Goal: Transaction & Acquisition: Purchase product/service

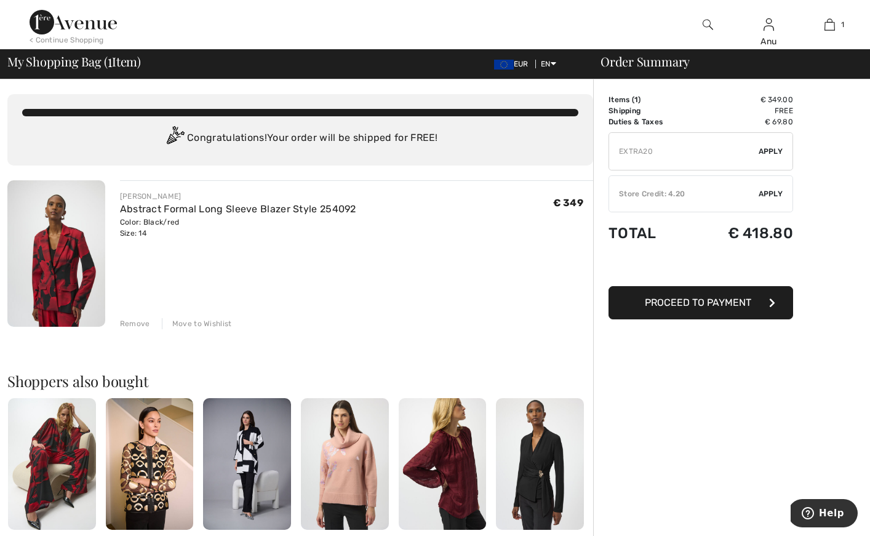
type input "EXTRA20"
click at [777, 149] on span "Apply" at bounding box center [770, 151] width 25 height 11
click at [74, 39] on div "< Continue Shopping" at bounding box center [67, 39] width 74 height 11
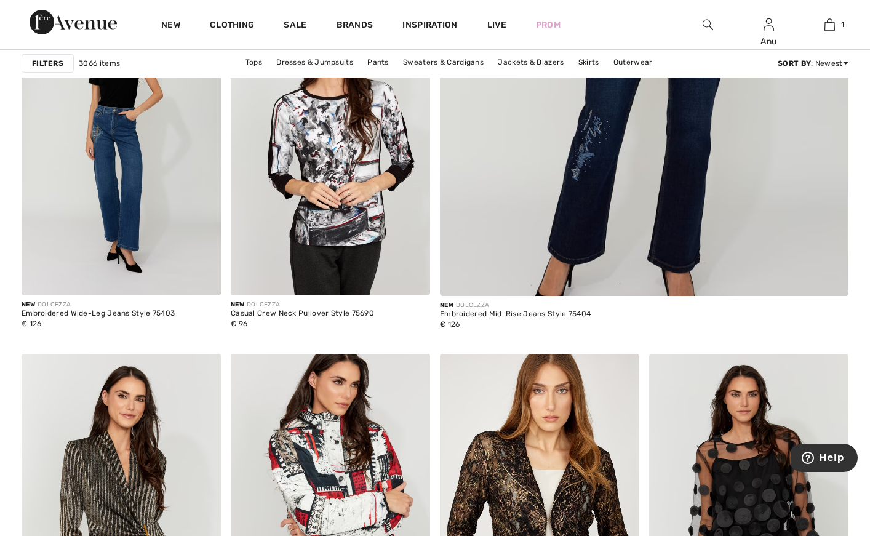
scroll to position [549, 0]
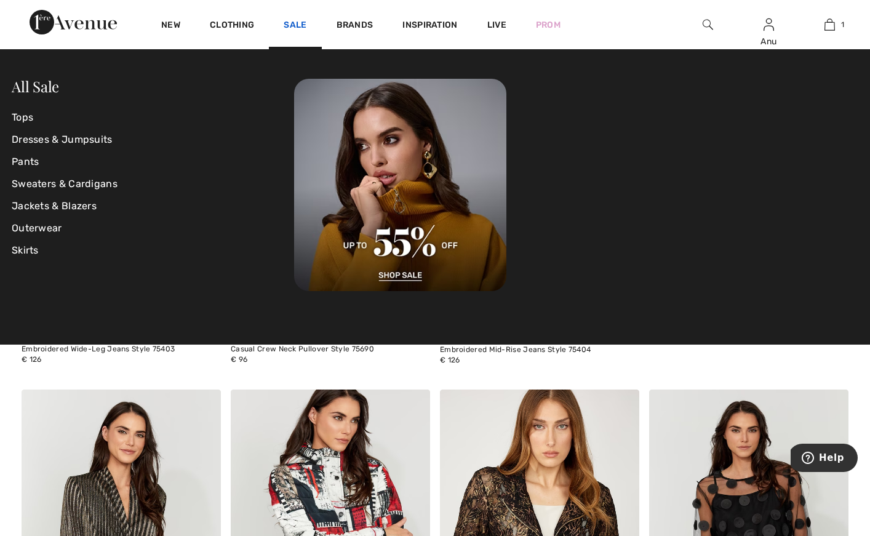
click at [293, 25] on link "Sale" at bounding box center [295, 26] width 23 height 13
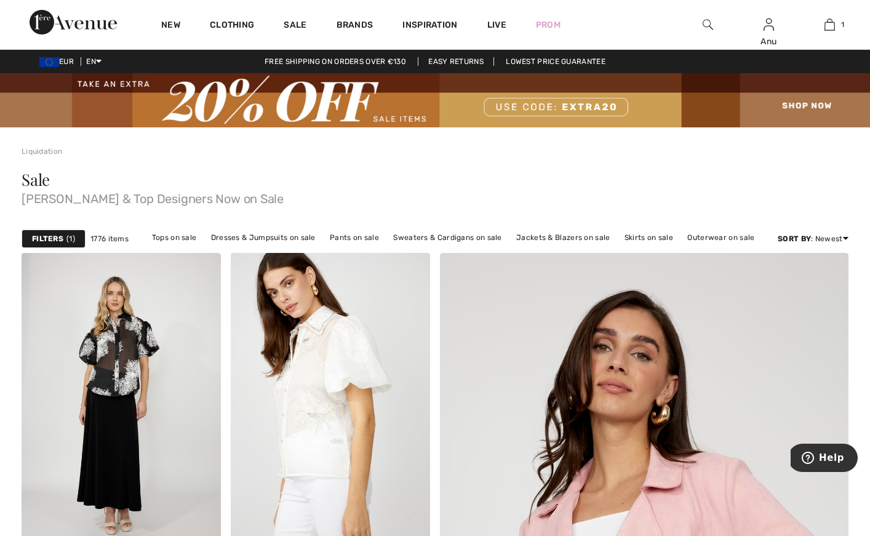
scroll to position [6, 0]
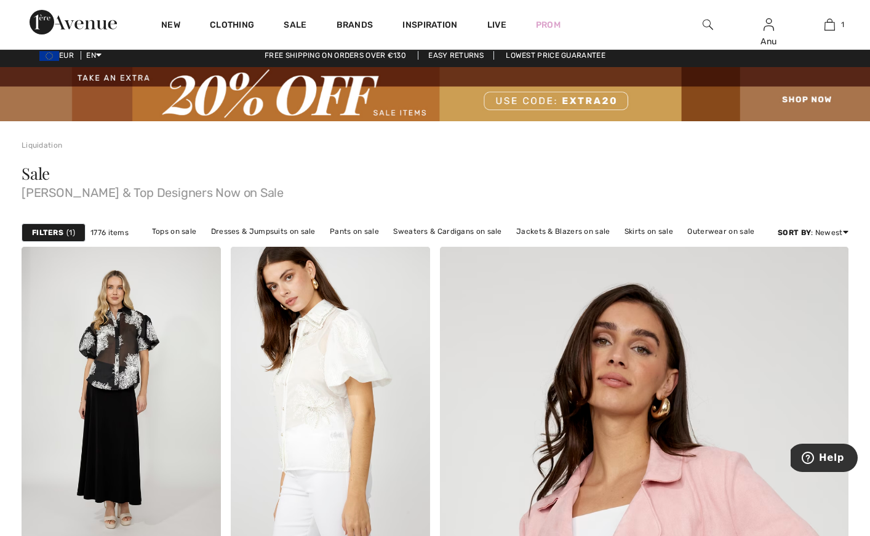
click at [44, 228] on strong "Filters" at bounding box center [47, 232] width 31 height 11
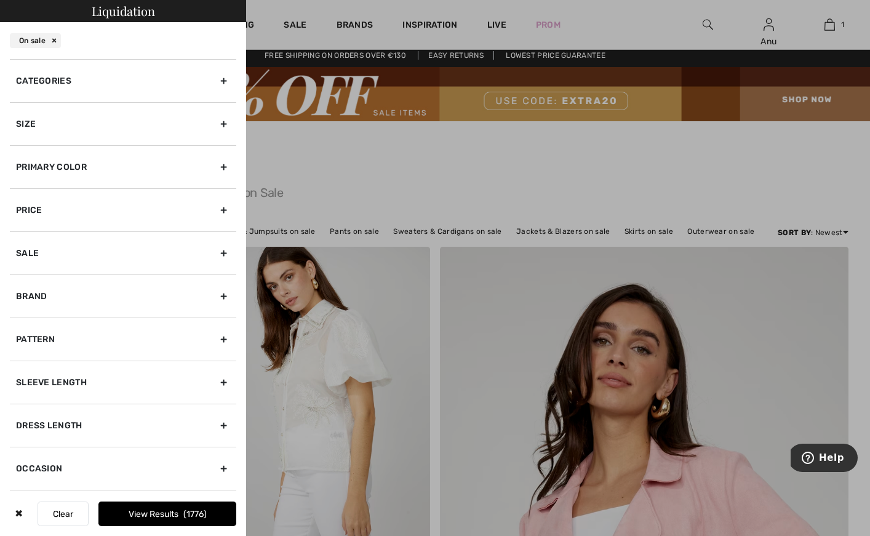
click at [223, 122] on div "Size" at bounding box center [123, 123] width 226 height 43
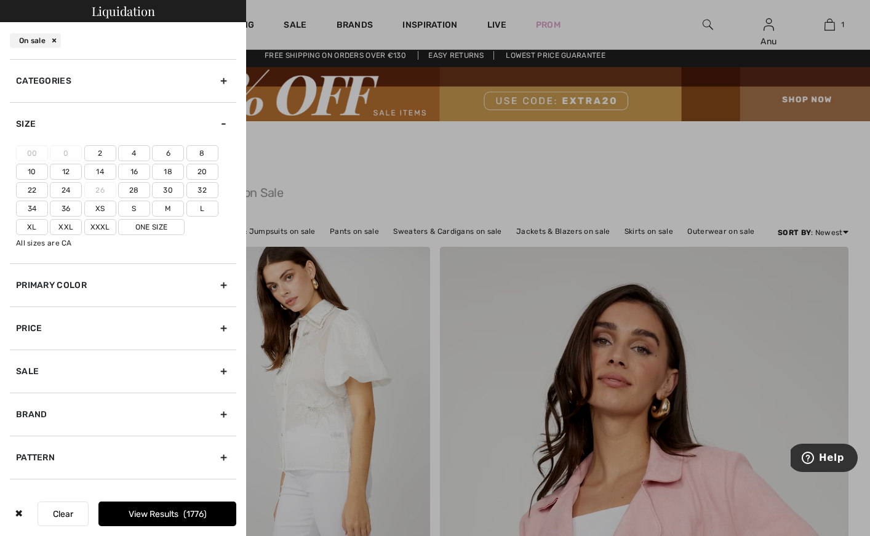
click at [101, 169] on label "14" at bounding box center [100, 172] width 32 height 16
click at [0, 0] on input"] "14" at bounding box center [0, 0] width 0 height 0
click at [218, 76] on div "Categories" at bounding box center [123, 80] width 226 height 43
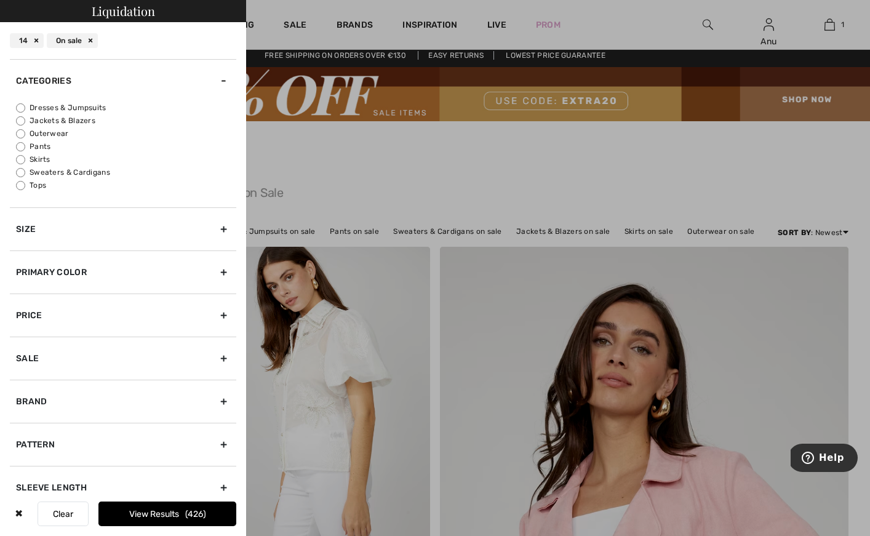
click at [20, 118] on input "Jackets & Blazers" at bounding box center [20, 120] width 9 height 9
radio input "true"
click at [20, 106] on input "Dresses & Jumpsuits" at bounding box center [20, 107] width 9 height 9
radio input "true"
click at [21, 119] on input "Jackets & Blazers" at bounding box center [20, 120] width 9 height 9
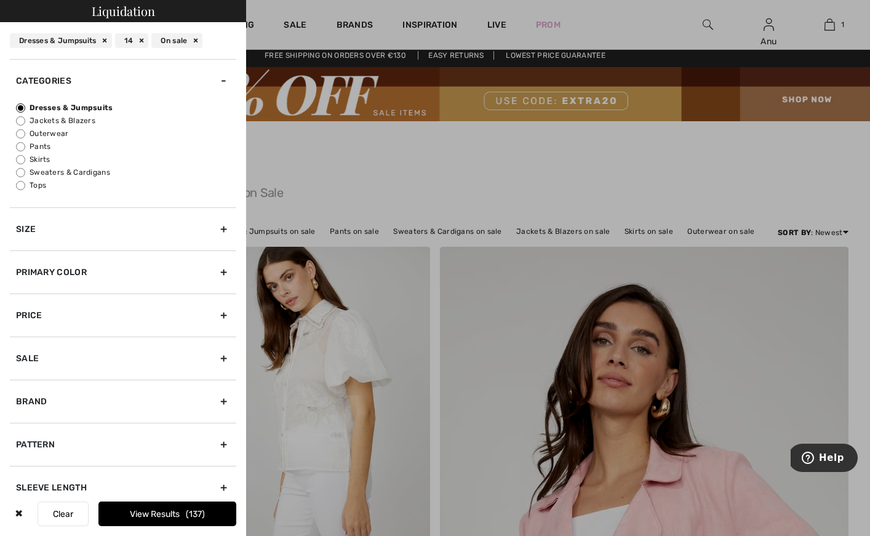
radio input "true"
click at [170, 515] on button "View Results 46" at bounding box center [167, 513] width 138 height 25
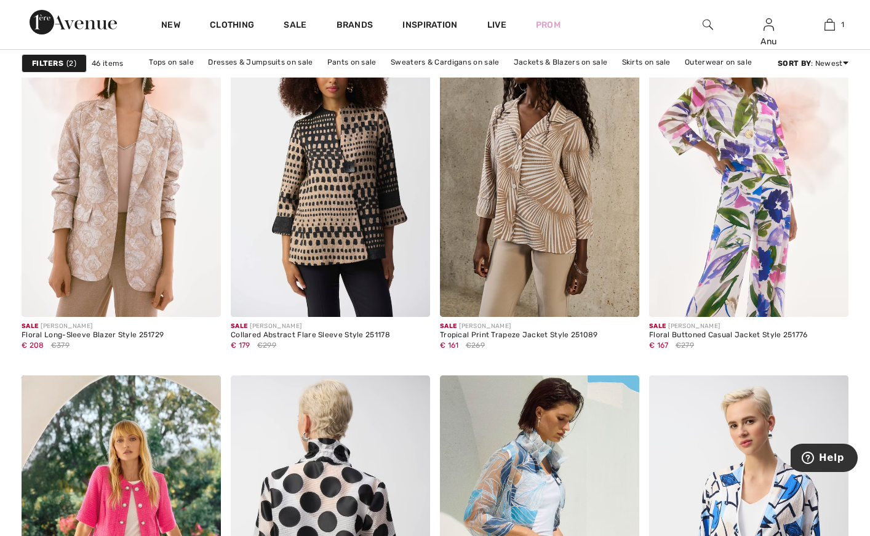
scroll to position [2145, 0]
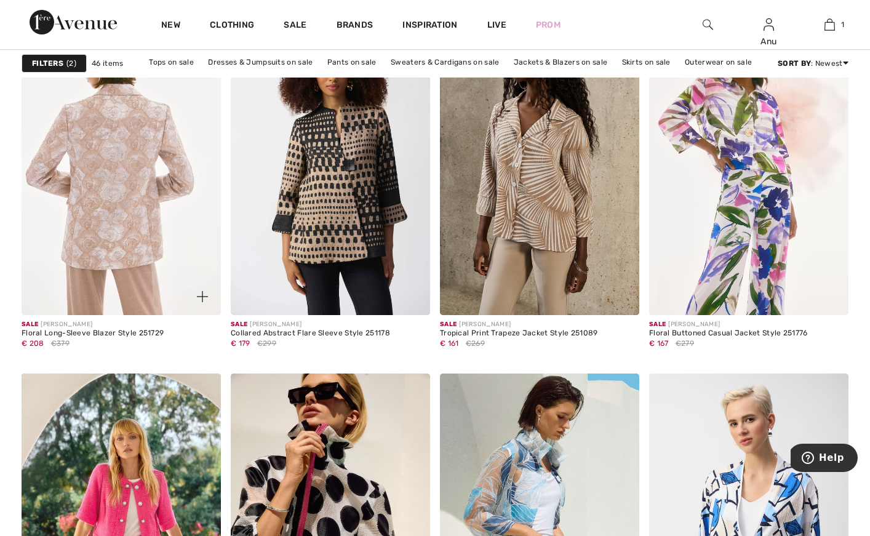
click at [121, 212] on img at bounding box center [121, 165] width 199 height 299
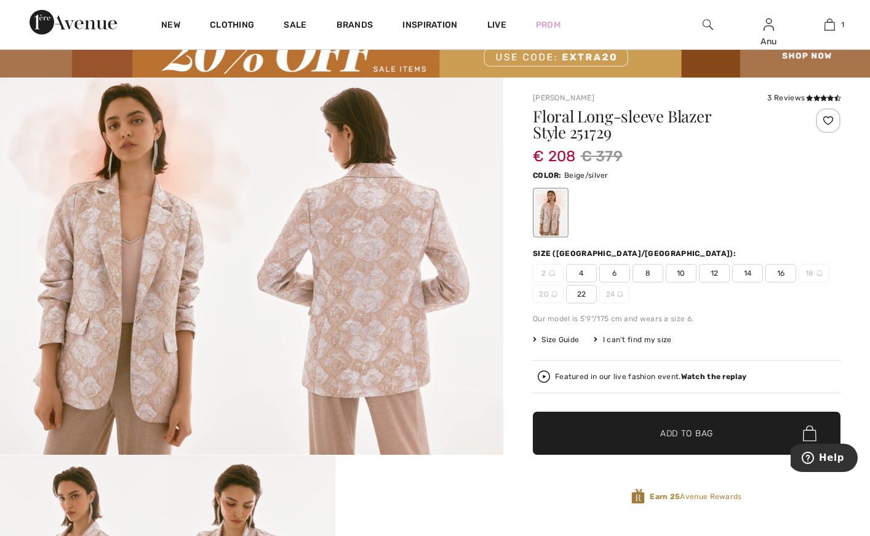
scroll to position [41, 0]
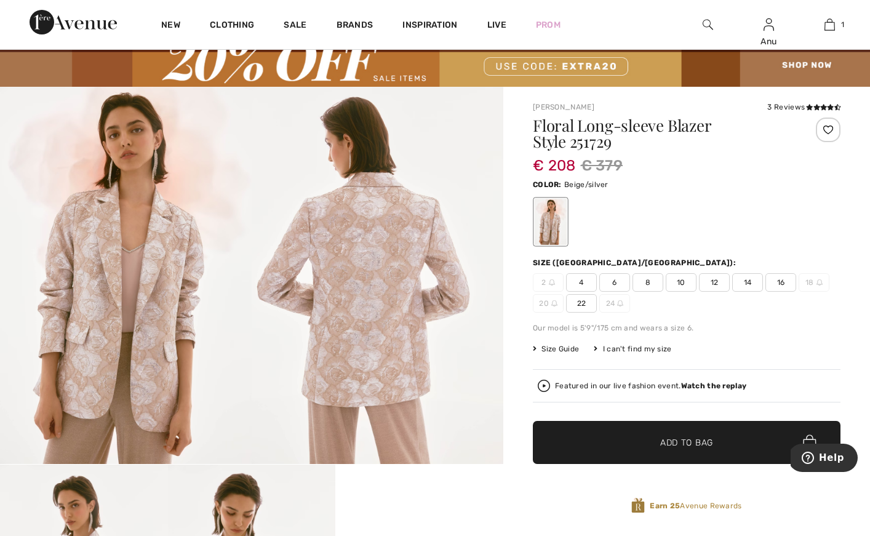
click at [360, 221] on img at bounding box center [378, 275] width 252 height 377
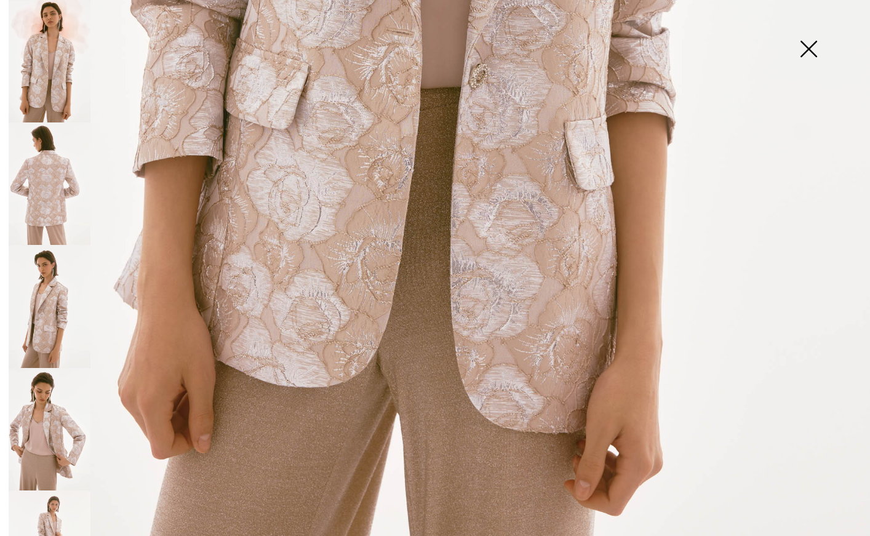
scroll to position [768, 0]
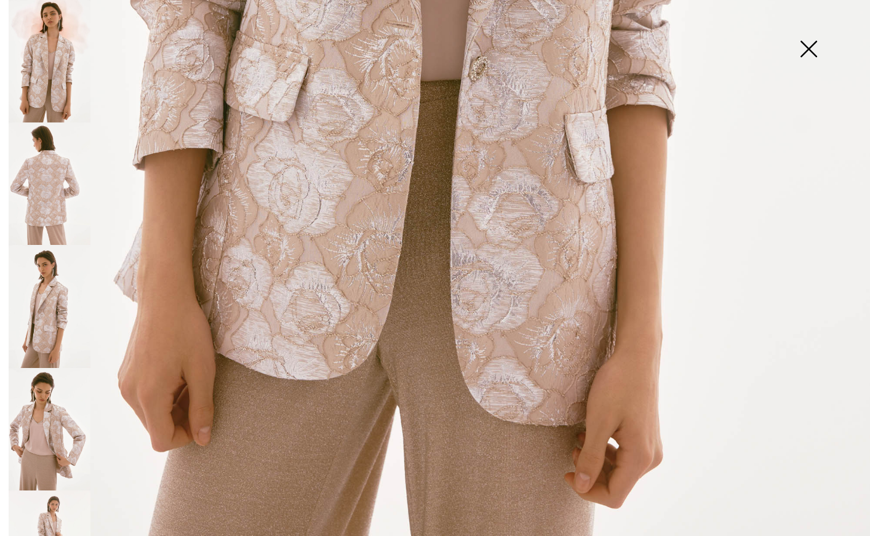
click at [41, 418] on img at bounding box center [50, 429] width 82 height 122
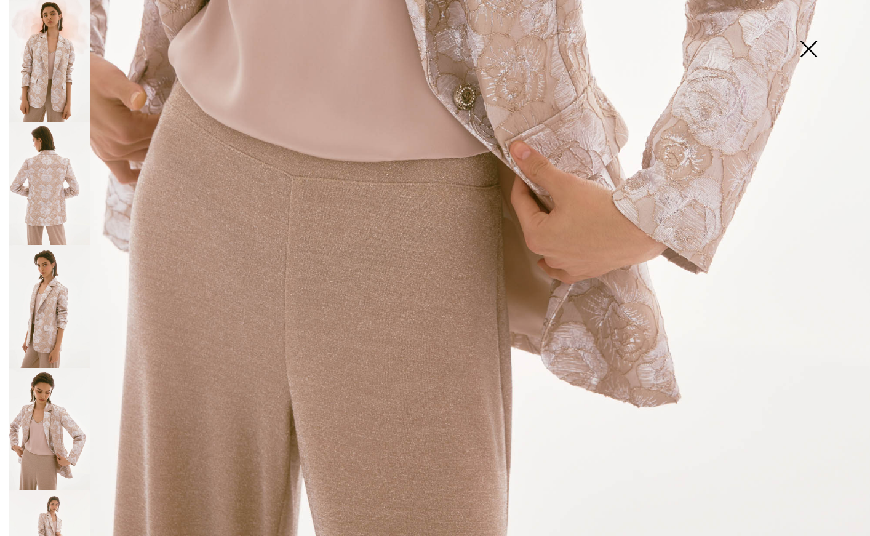
click at [809, 48] on img at bounding box center [808, 49] width 62 height 63
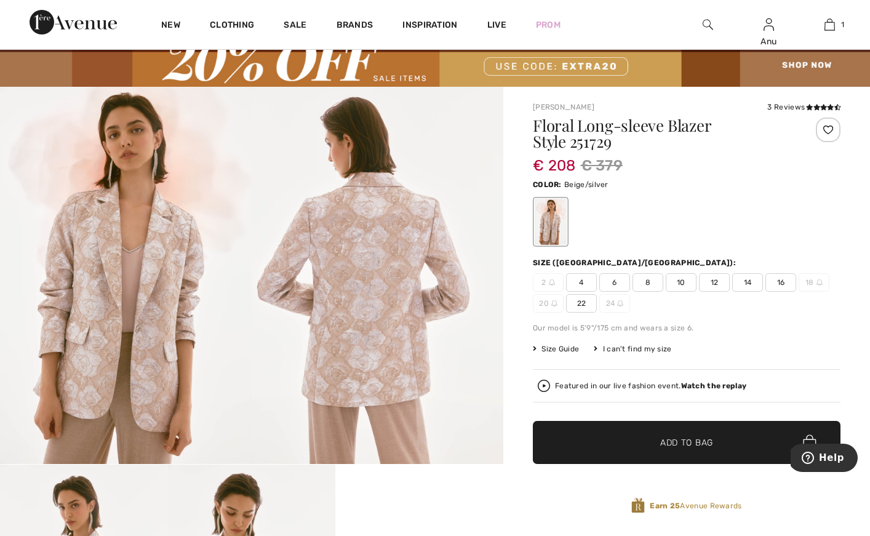
click at [746, 280] on span "14" at bounding box center [747, 282] width 31 height 18
click at [651, 441] on span "✔ Added to Bag" at bounding box center [667, 442] width 75 height 13
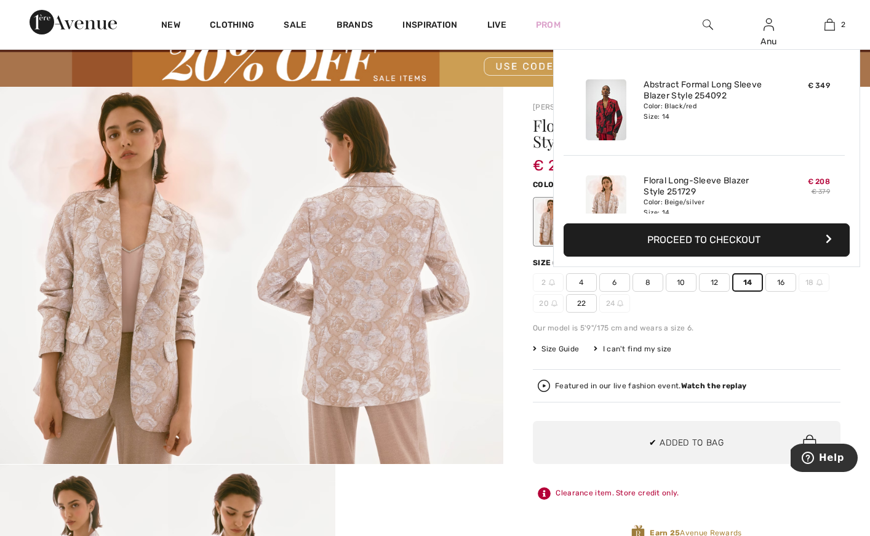
scroll to position [38, 0]
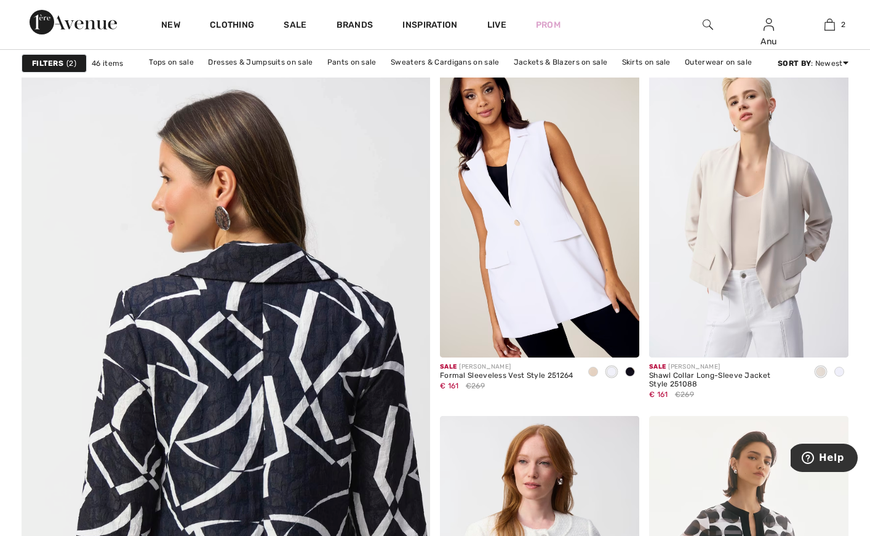
scroll to position [2988, 0]
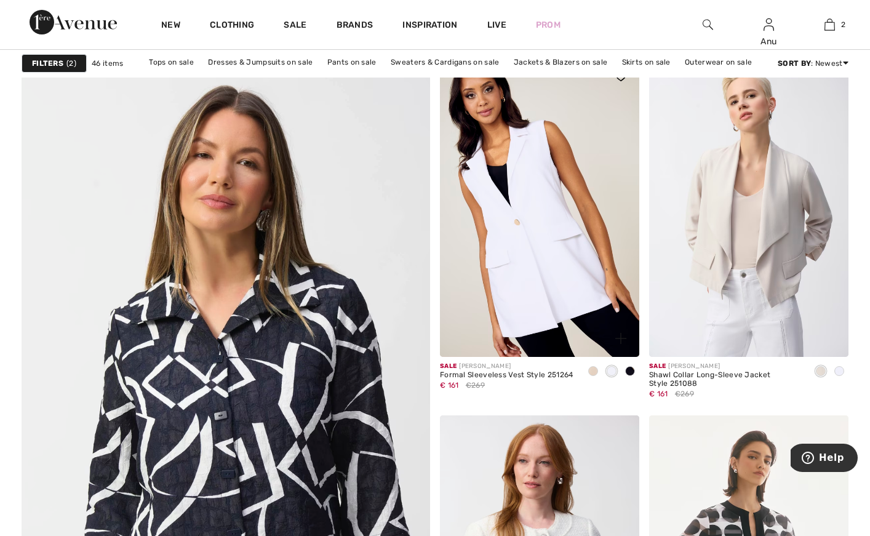
click at [594, 371] on span at bounding box center [593, 371] width 10 height 10
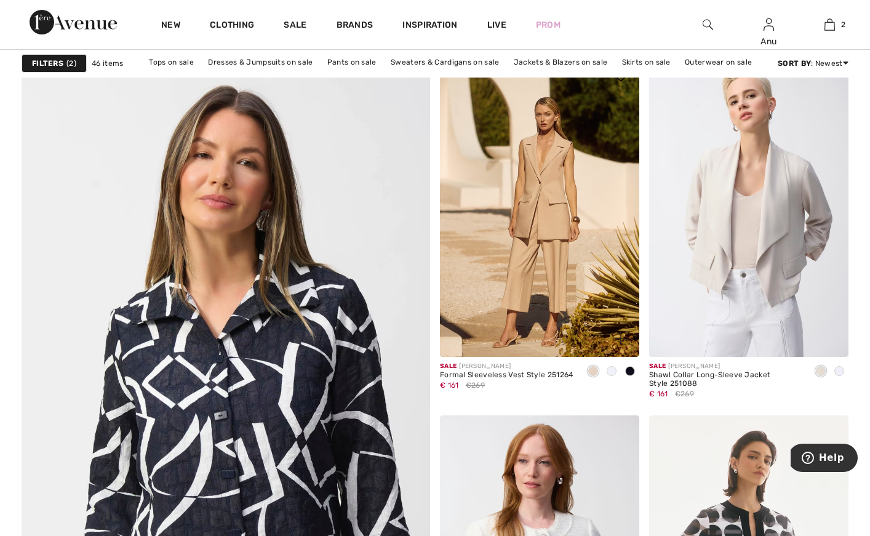
click at [629, 370] on span at bounding box center [630, 371] width 10 height 10
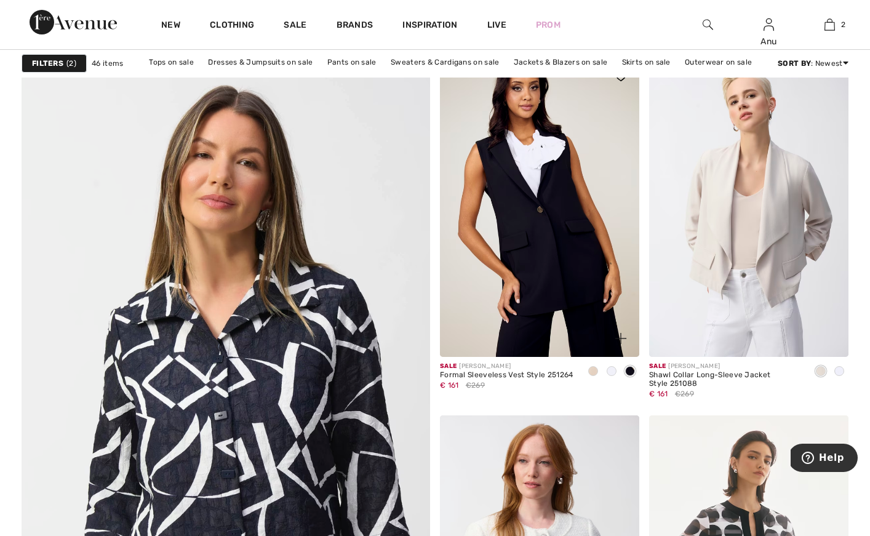
click at [584, 375] on div at bounding box center [593, 372] width 18 height 20
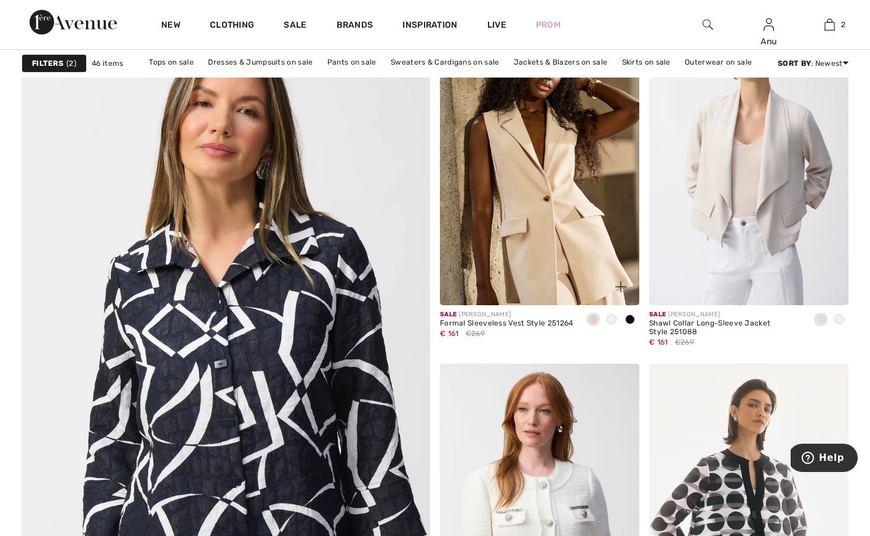
scroll to position [3041, 0]
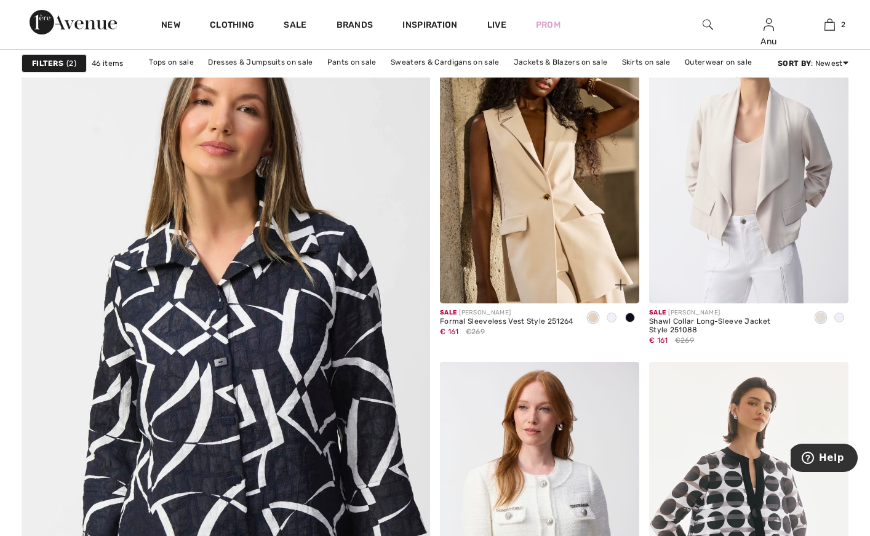
click at [556, 181] on img at bounding box center [539, 153] width 199 height 299
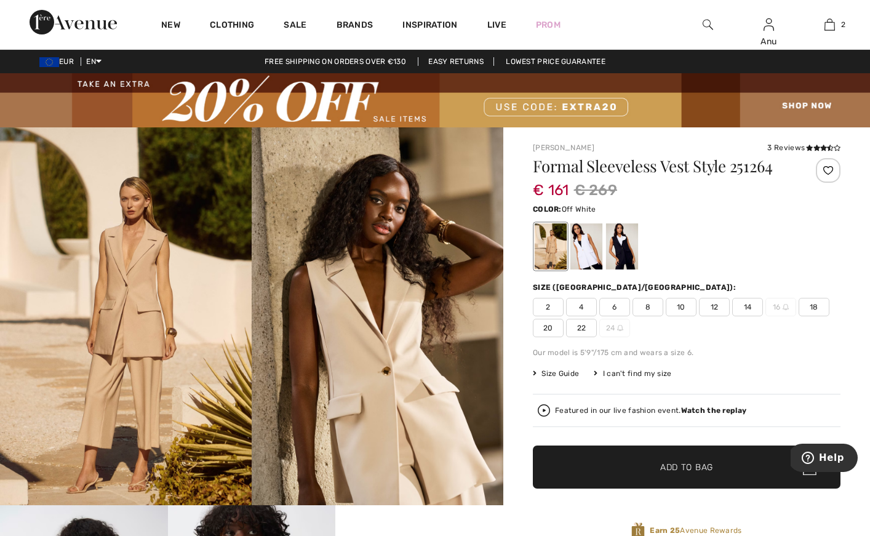
click at [576, 248] on div at bounding box center [586, 247] width 32 height 46
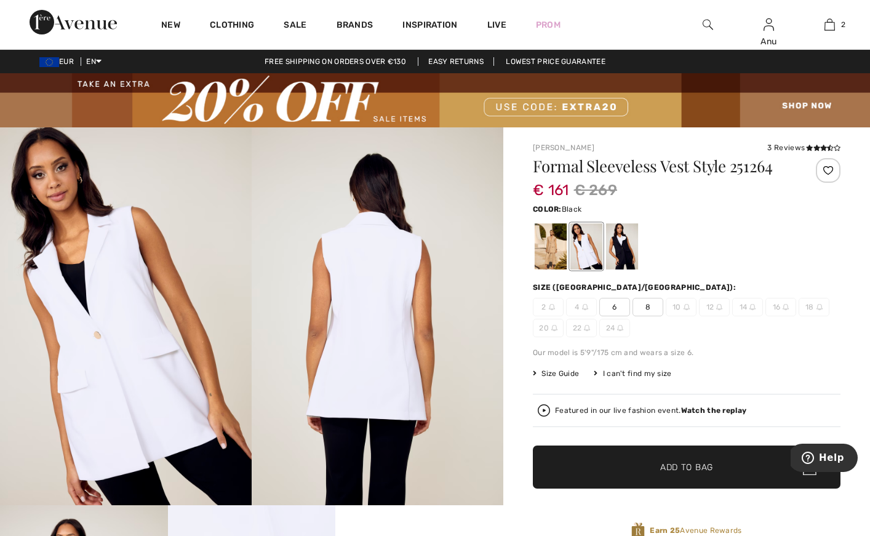
click at [614, 255] on div at bounding box center [622, 247] width 32 height 46
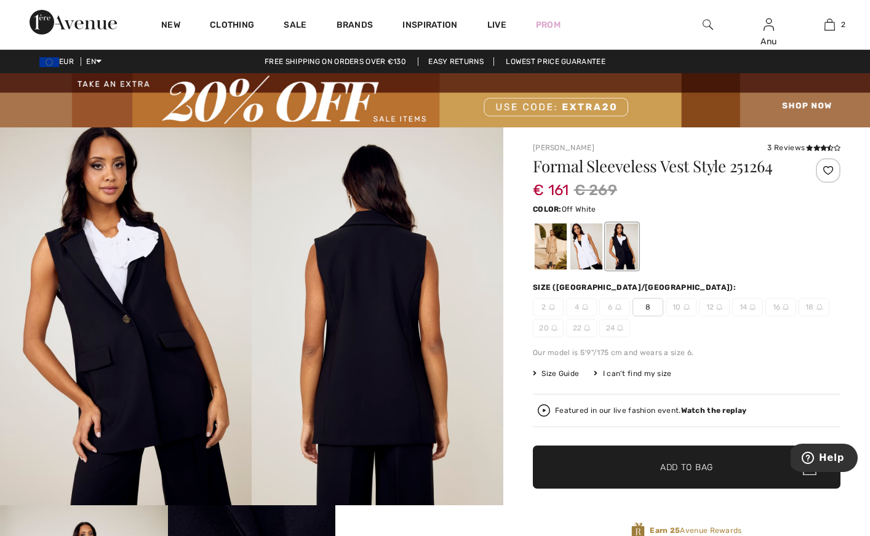
click at [595, 253] on div at bounding box center [586, 247] width 32 height 46
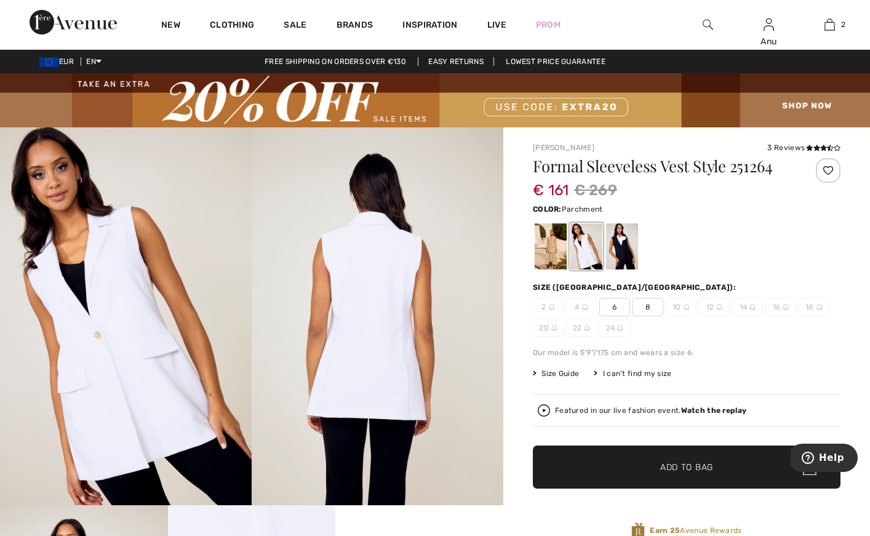
click at [550, 250] on div at bounding box center [550, 247] width 32 height 46
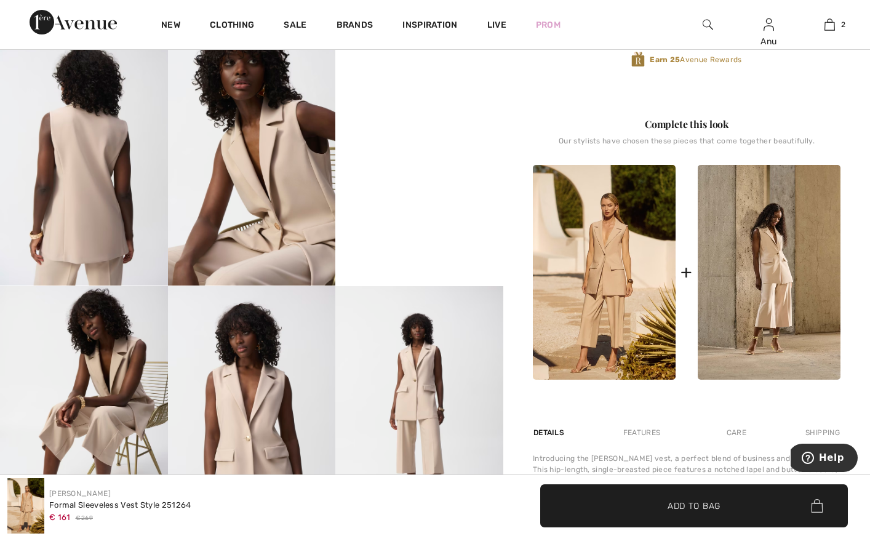
scroll to position [464, 0]
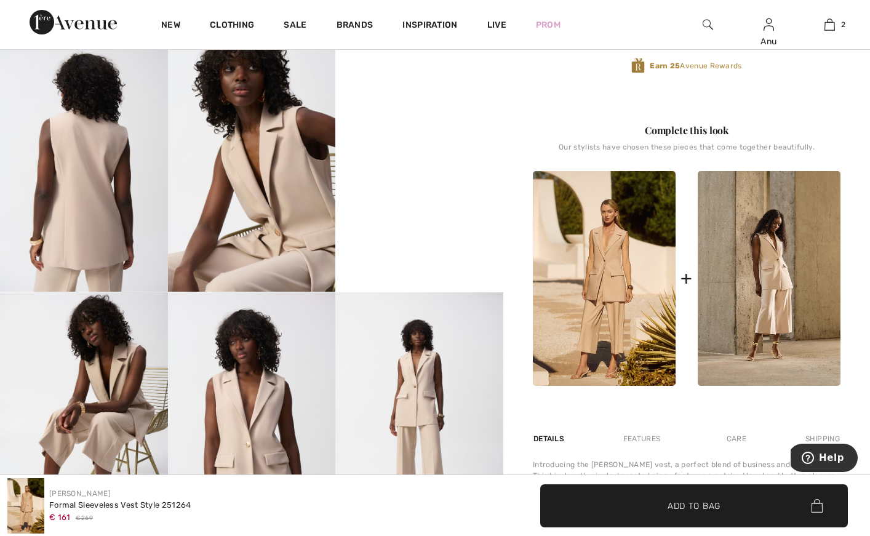
click at [389, 124] on video "Your browser does not support the video tag." at bounding box center [419, 83] width 168 height 84
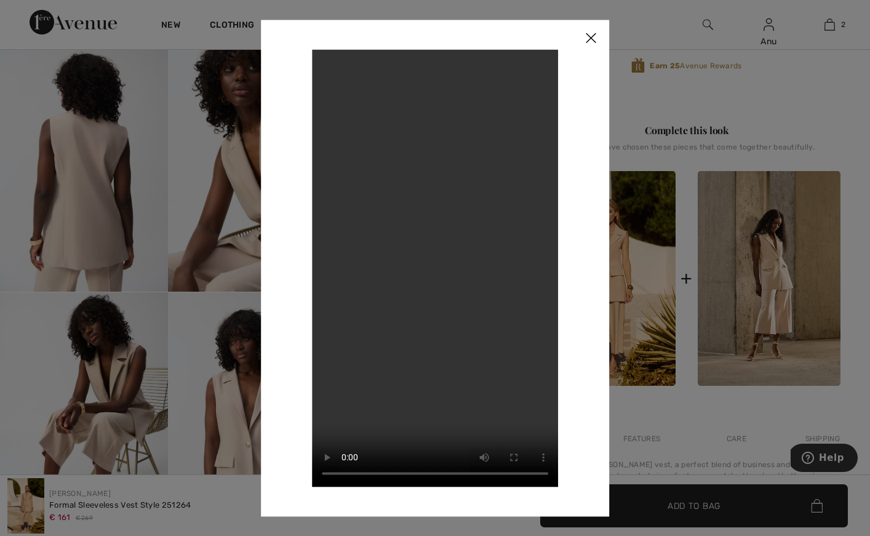
click at [591, 33] on img at bounding box center [590, 39] width 37 height 38
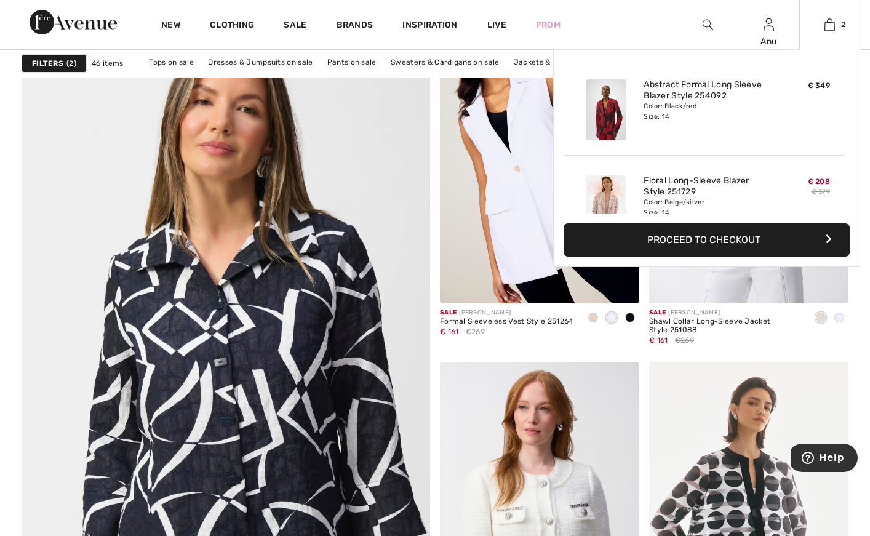
click at [705, 234] on button "Proceed to Checkout" at bounding box center [706, 239] width 286 height 33
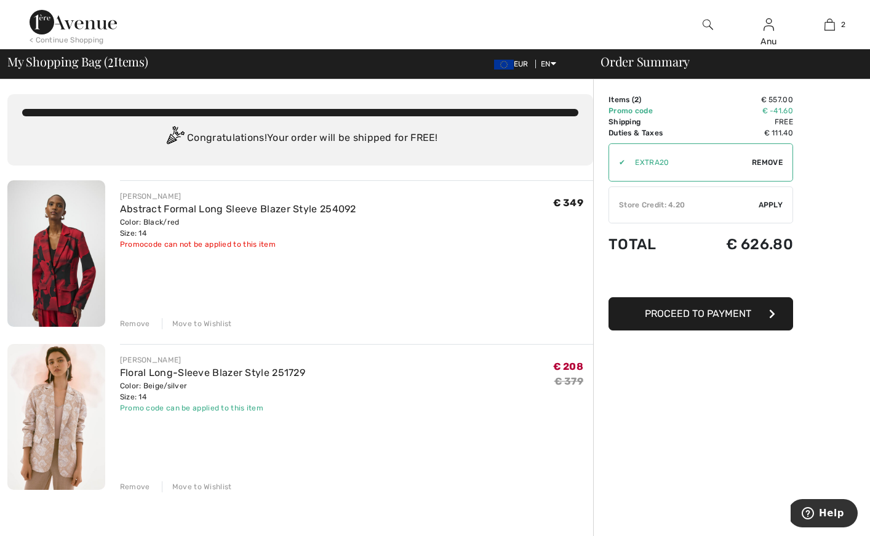
click at [41, 37] on div "< Continue Shopping" at bounding box center [67, 39] width 74 height 11
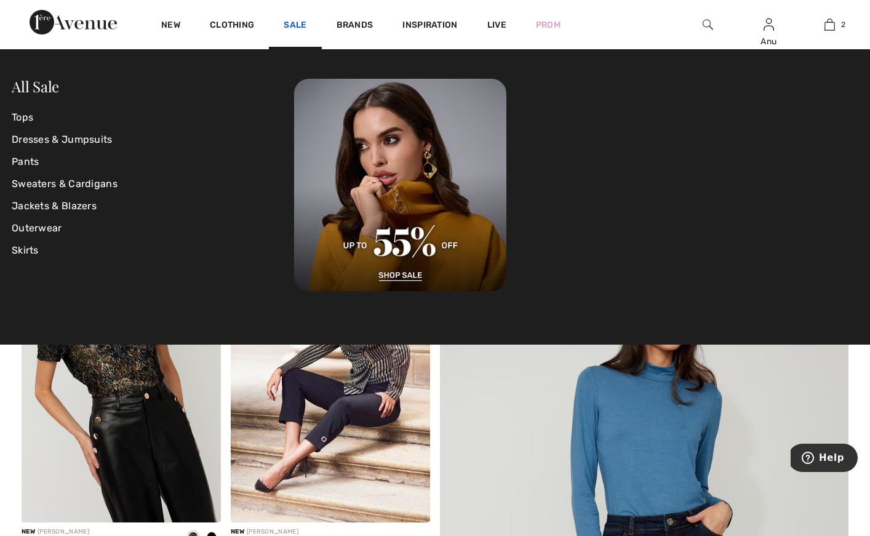
click at [300, 24] on link "Sale" at bounding box center [295, 26] width 23 height 13
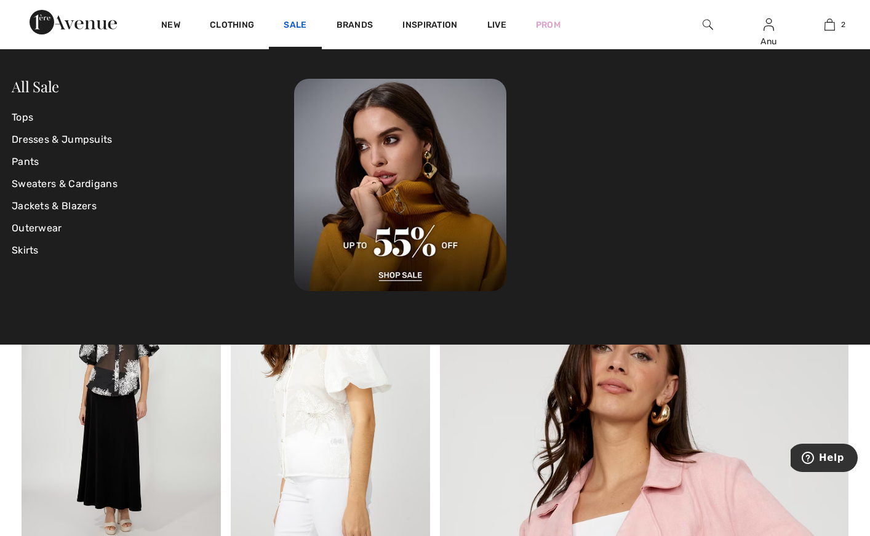
click at [290, 22] on link "Sale" at bounding box center [295, 26] width 23 height 13
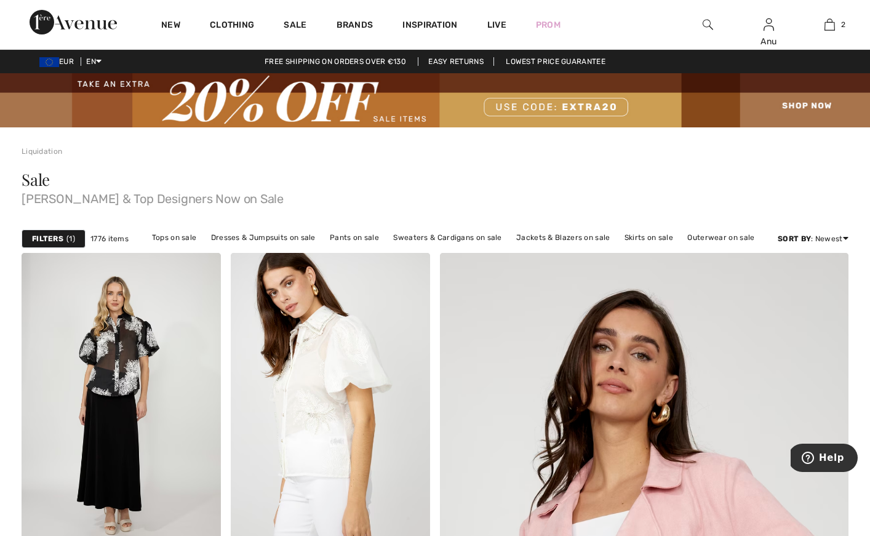
click at [44, 237] on strong "Filters" at bounding box center [47, 238] width 31 height 11
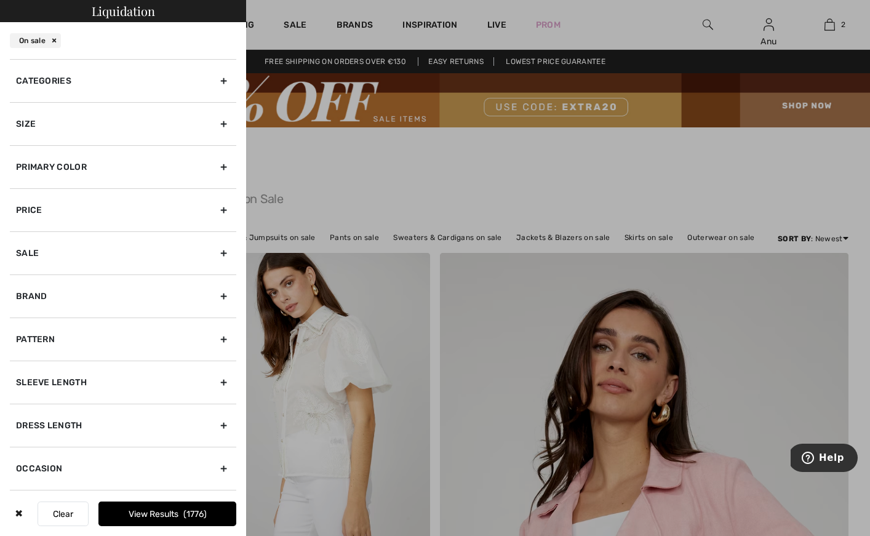
click at [124, 77] on div "Categories" at bounding box center [123, 80] width 226 height 43
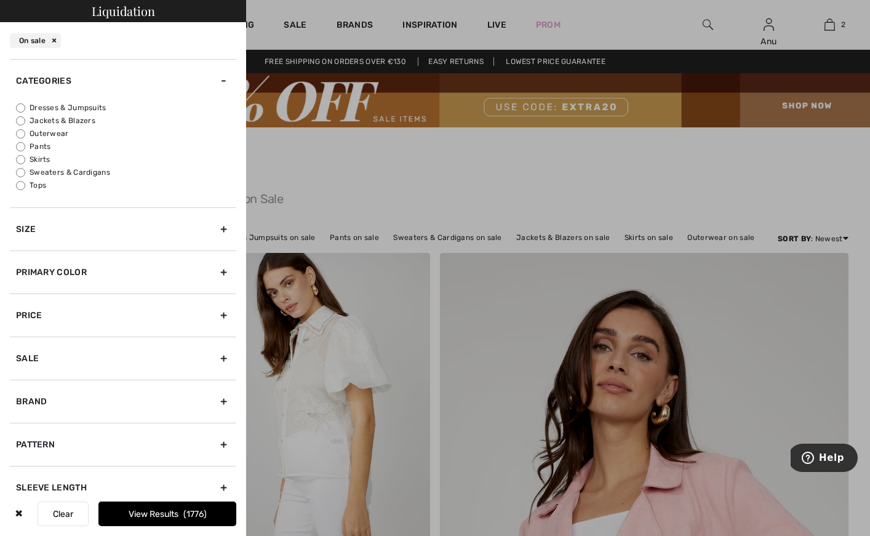
click at [20, 107] on input "Dresses & Jumpsuits" at bounding box center [20, 107] width 9 height 9
radio input "true"
click at [225, 224] on div "Size" at bounding box center [123, 228] width 226 height 43
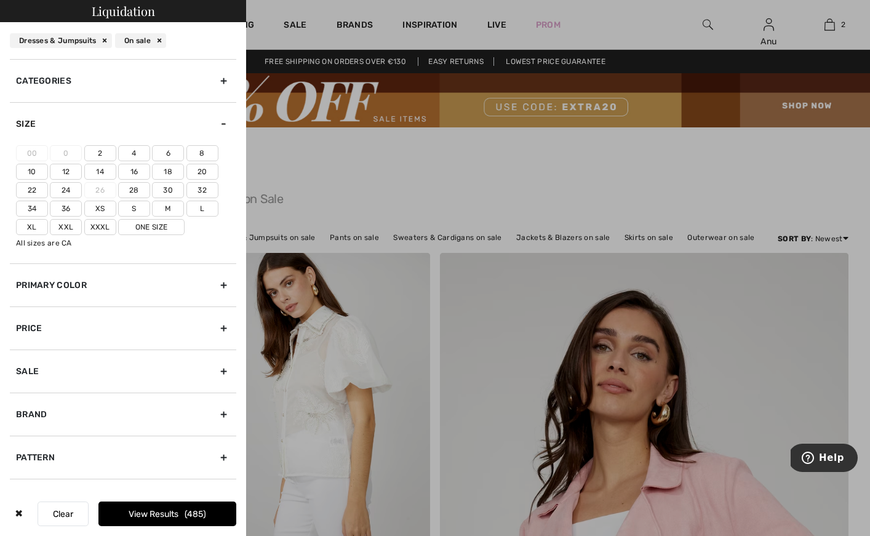
click at [99, 168] on label "14" at bounding box center [100, 172] width 32 height 16
click at [0, 0] on input"] "14" at bounding box center [0, 0] width 0 height 0
click at [195, 211] on label "L" at bounding box center [202, 209] width 32 height 16
click at [0, 0] on input"] "L" at bounding box center [0, 0] width 0 height 0
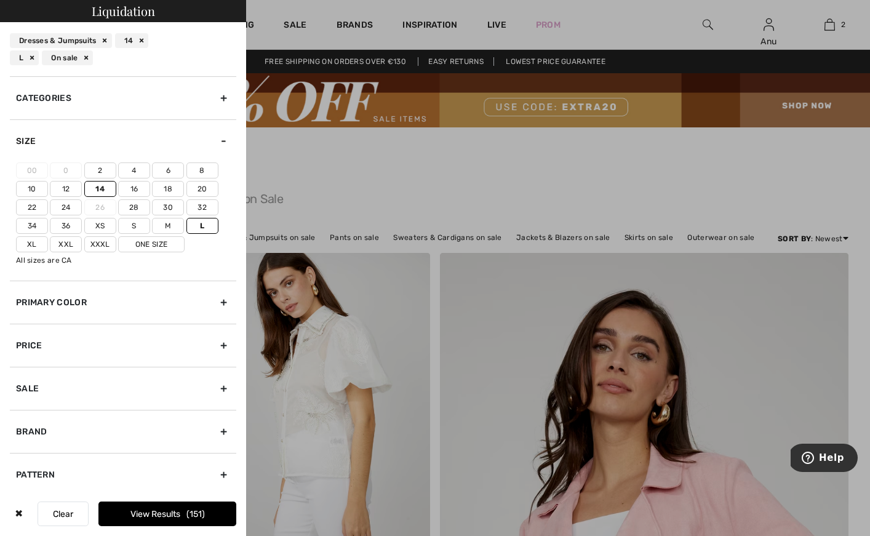
click at [156, 515] on button "View Results 151" at bounding box center [167, 513] width 138 height 25
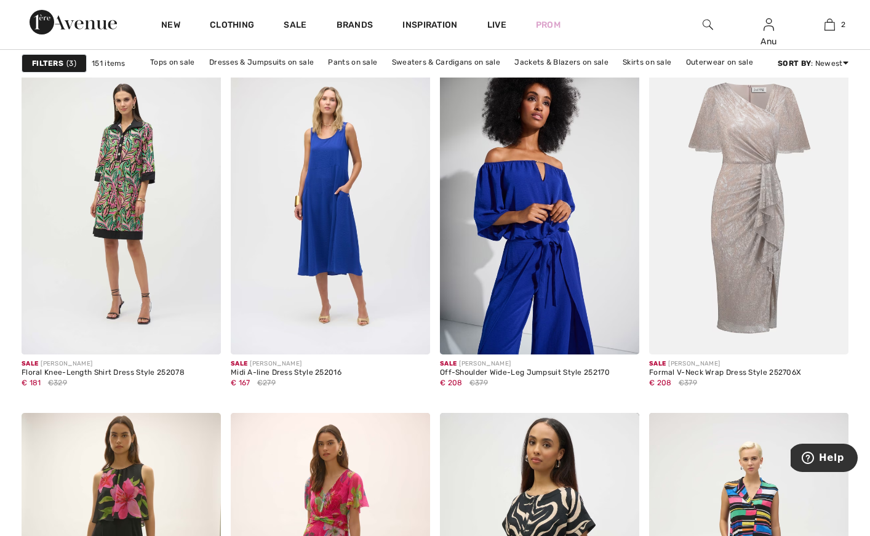
scroll to position [3714, 0]
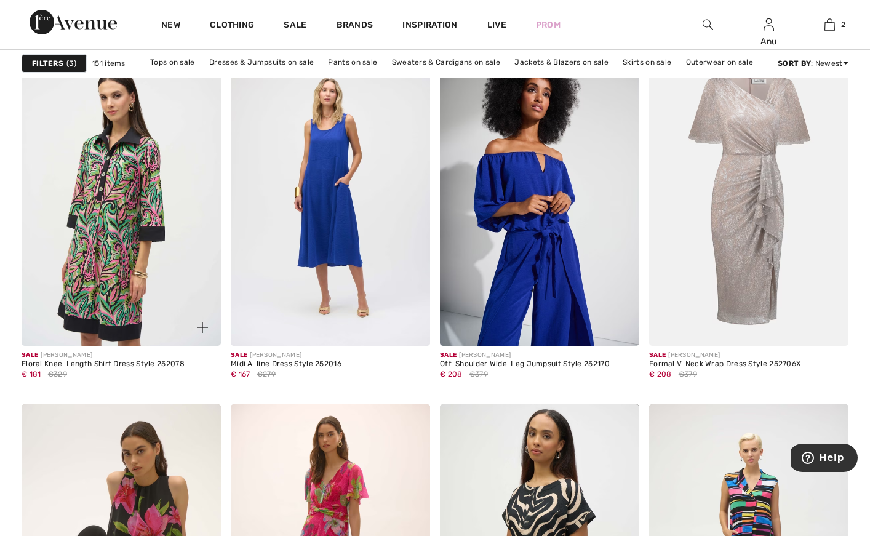
click at [97, 227] on img at bounding box center [121, 196] width 199 height 299
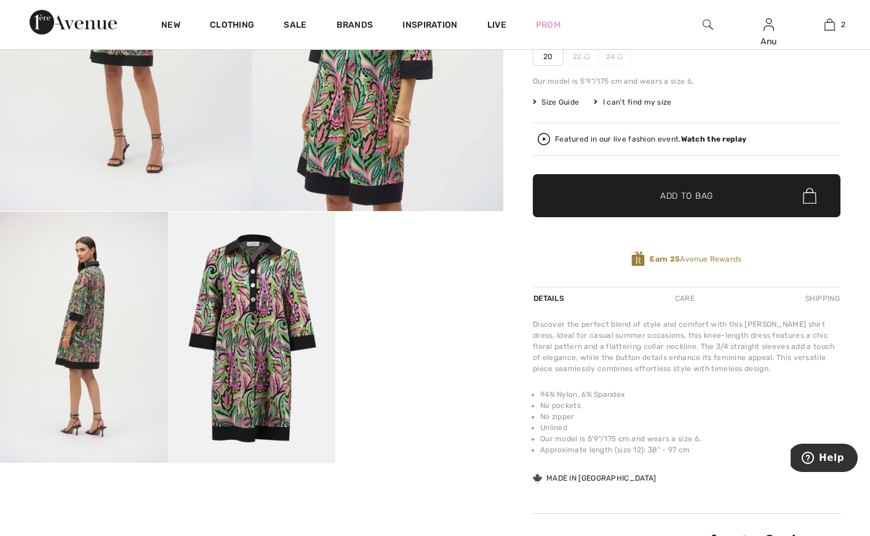
scroll to position [295, 0]
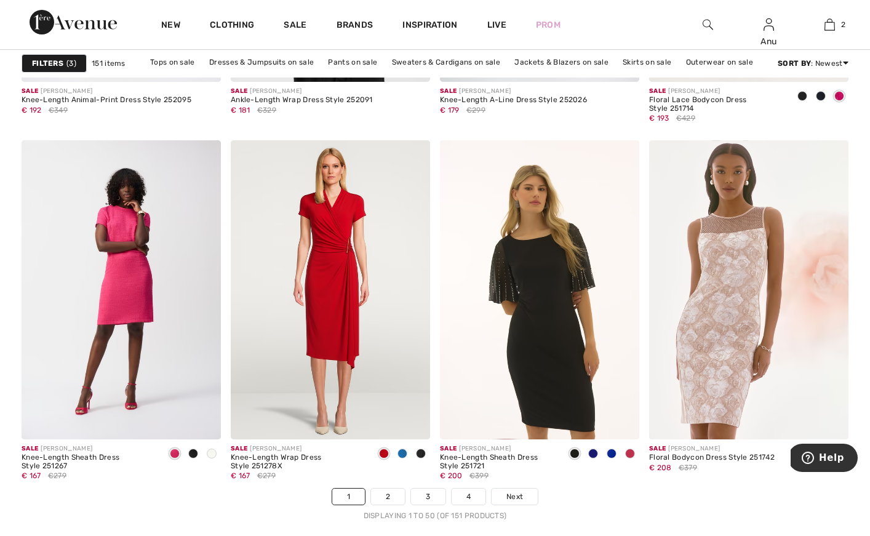
scroll to position [5190, 0]
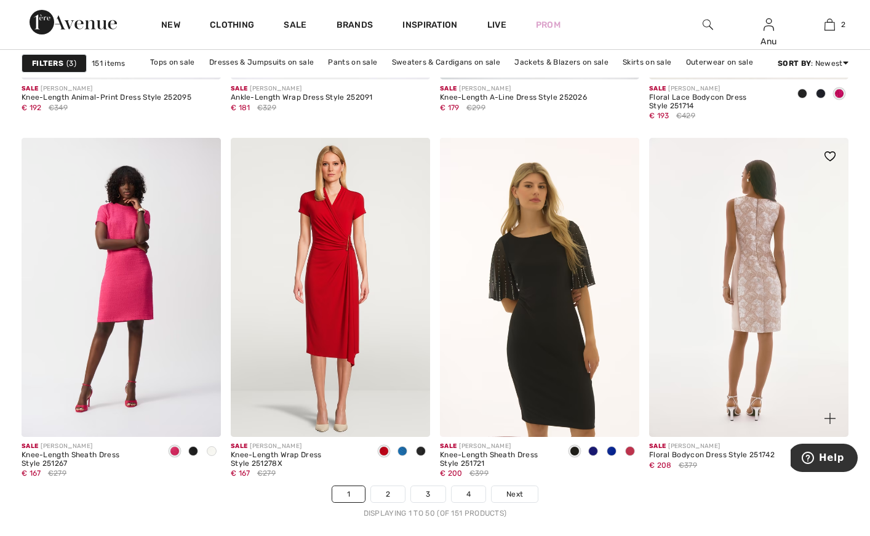
click at [732, 272] on img at bounding box center [748, 287] width 199 height 299
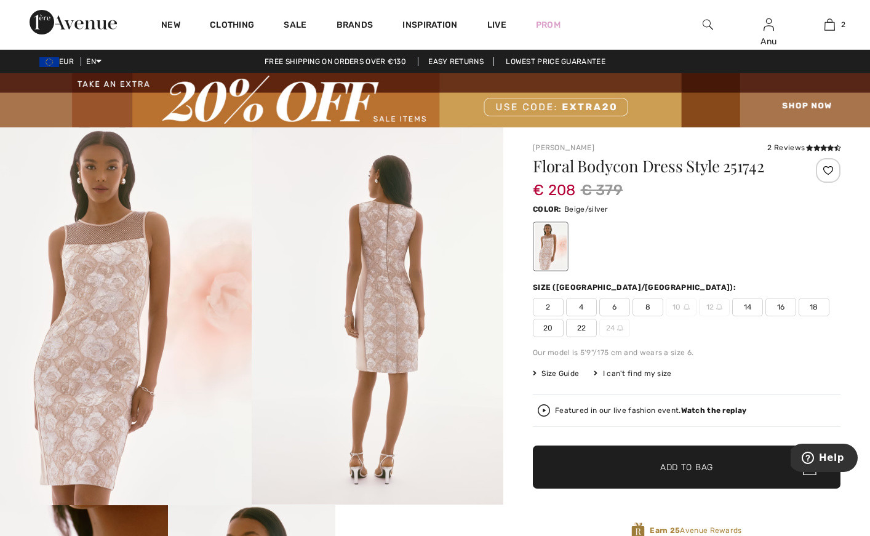
click at [782, 303] on span "16" at bounding box center [780, 307] width 31 height 18
click at [682, 466] on span "Add to Bag" at bounding box center [686, 467] width 53 height 13
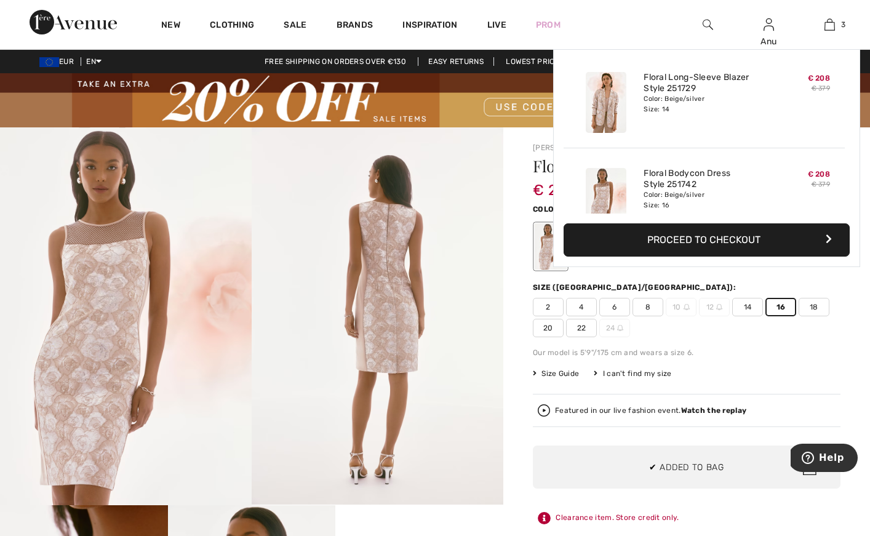
scroll to position [134, 0]
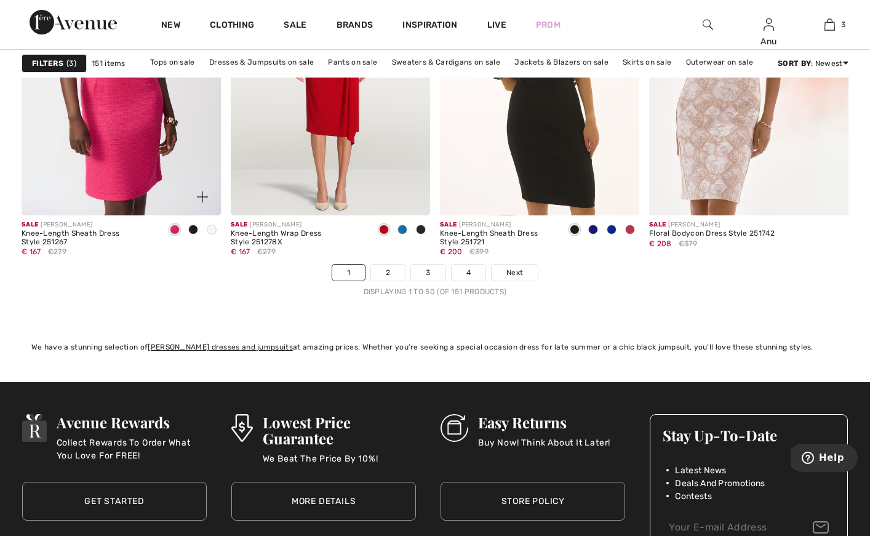
scroll to position [5418, 0]
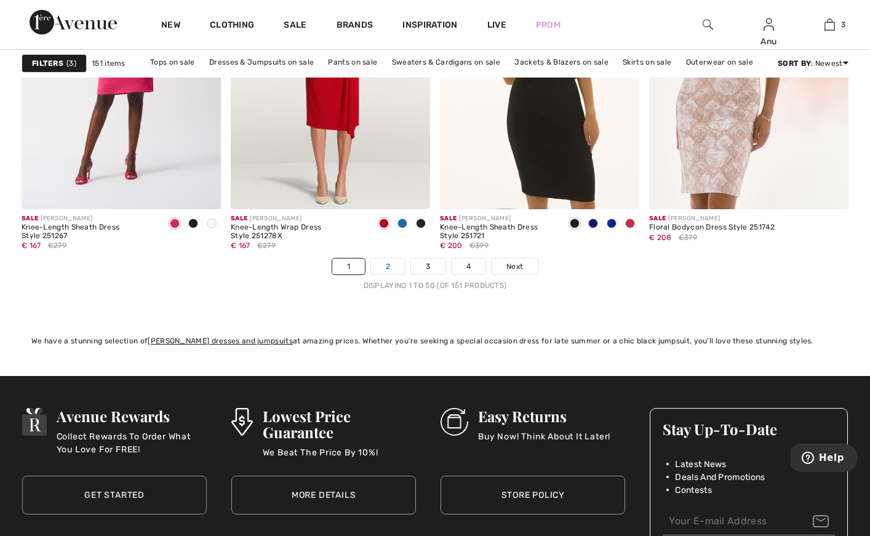
click at [387, 263] on link "2" at bounding box center [388, 266] width 34 height 16
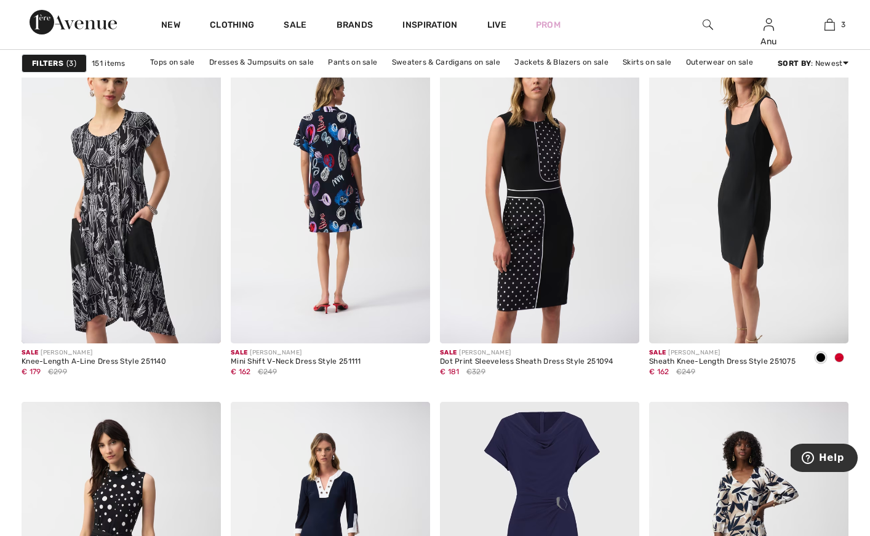
scroll to position [4928, 0]
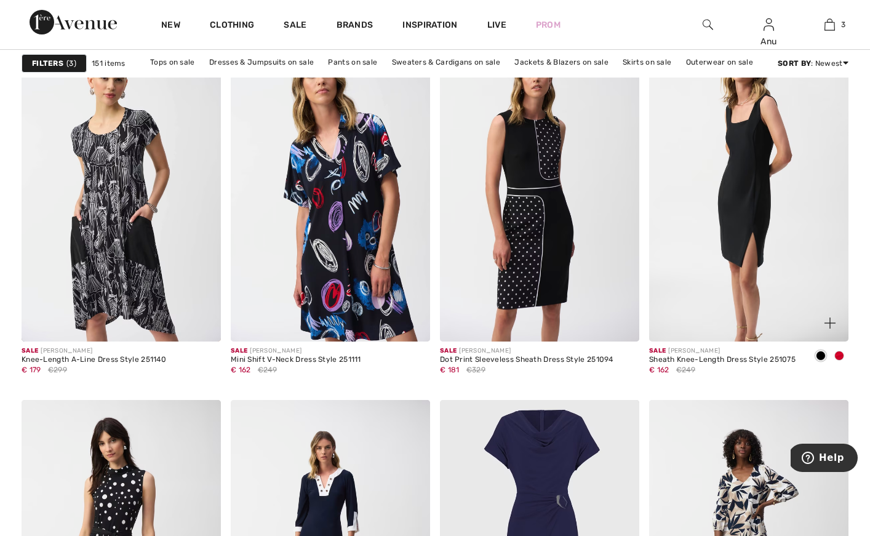
click at [736, 208] on img at bounding box center [748, 191] width 199 height 299
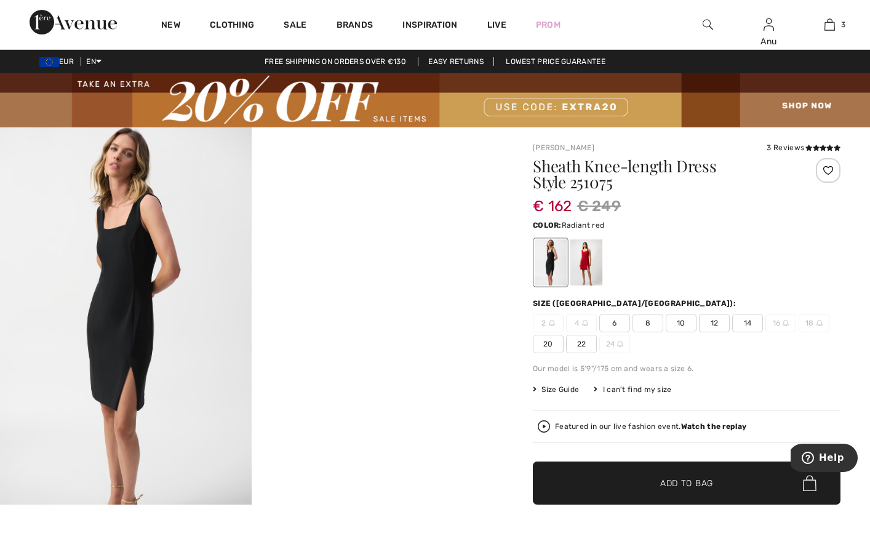
click at [583, 267] on div at bounding box center [586, 263] width 32 height 46
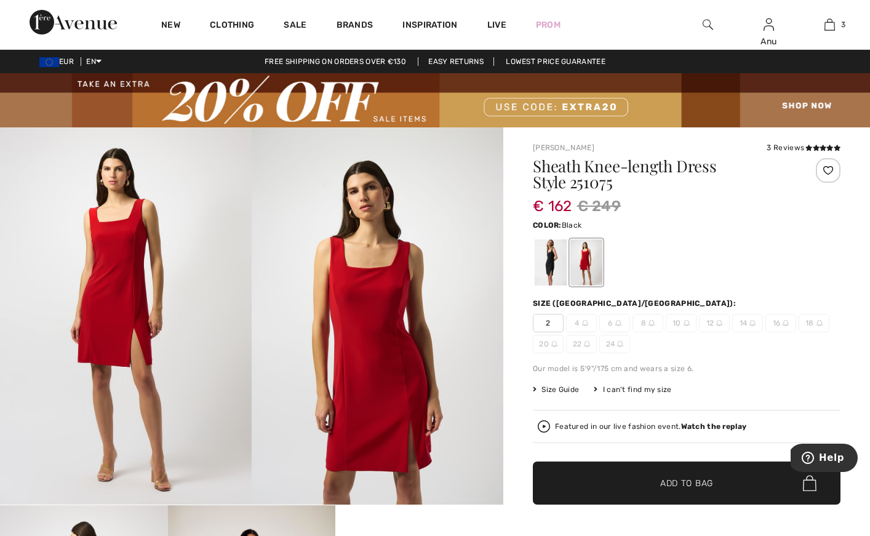
click at [544, 261] on div at bounding box center [550, 263] width 32 height 46
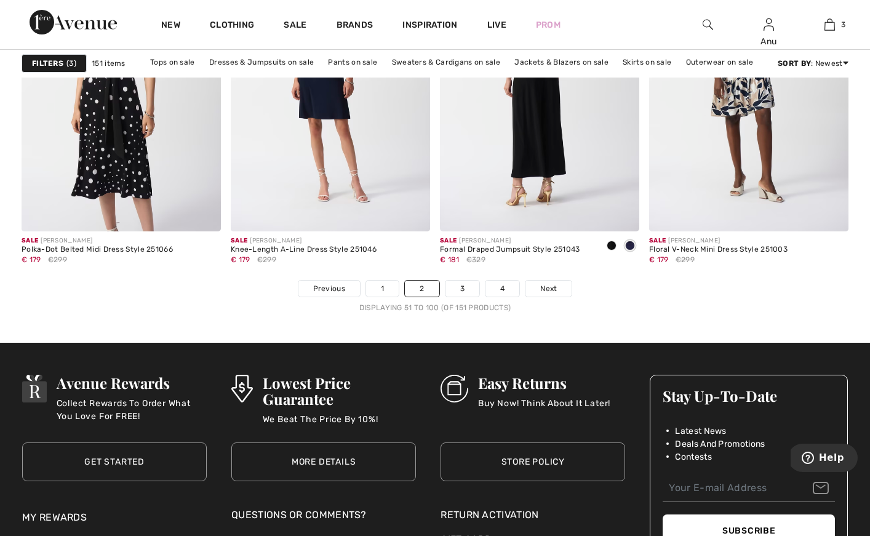
scroll to position [5397, 0]
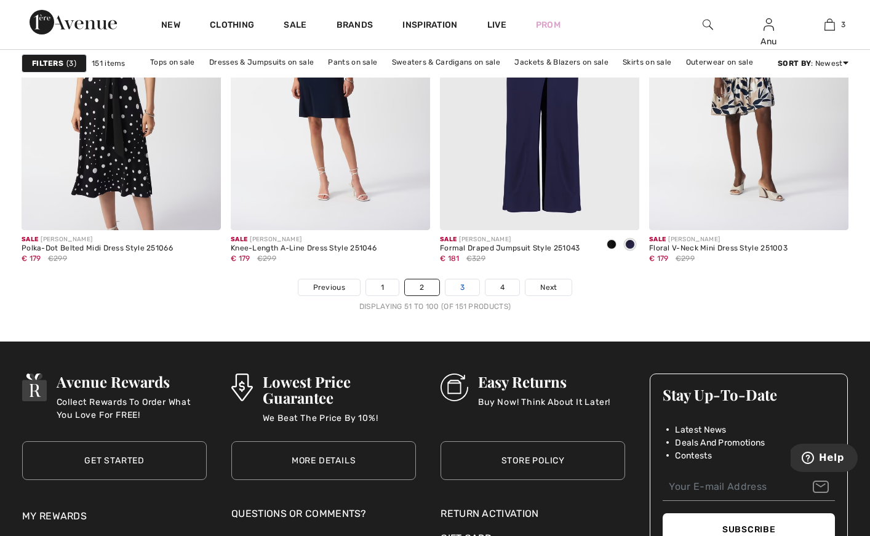
click at [459, 284] on link "3" at bounding box center [462, 287] width 34 height 16
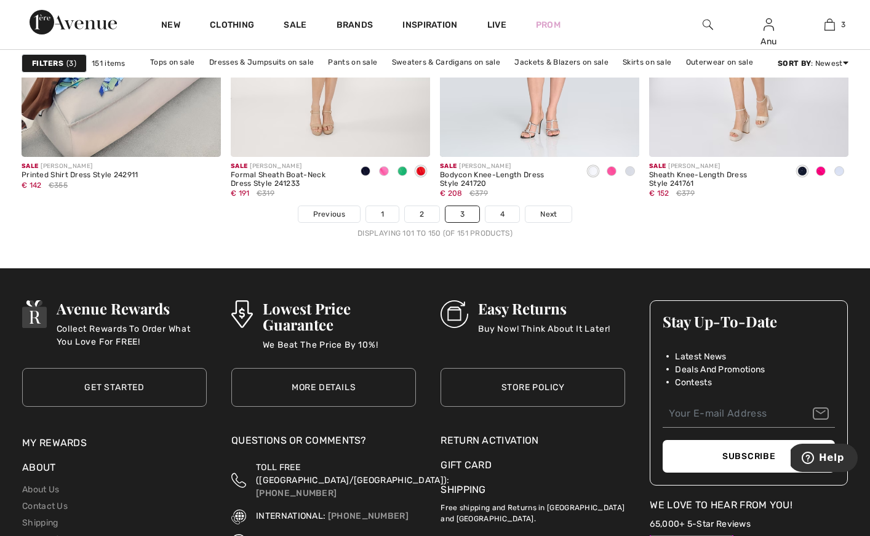
scroll to position [5417, 0]
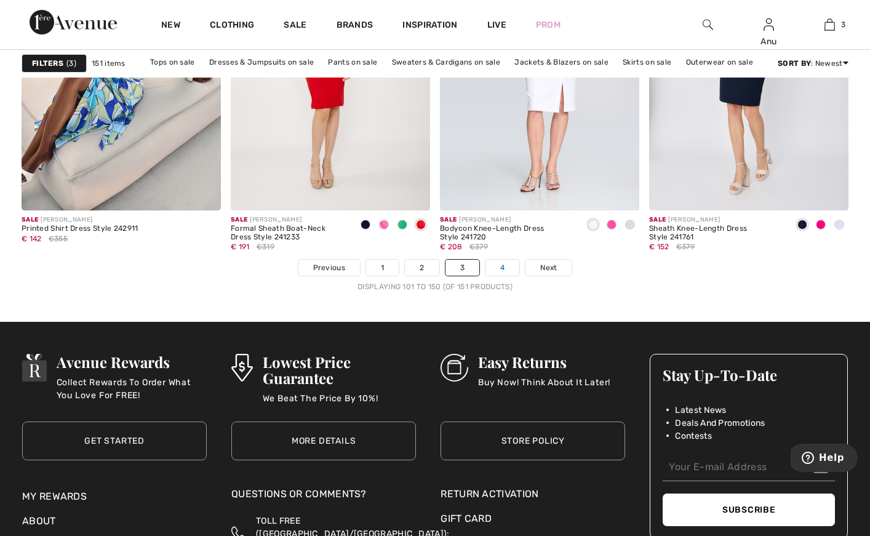
click at [493, 268] on link "4" at bounding box center [502, 268] width 34 height 16
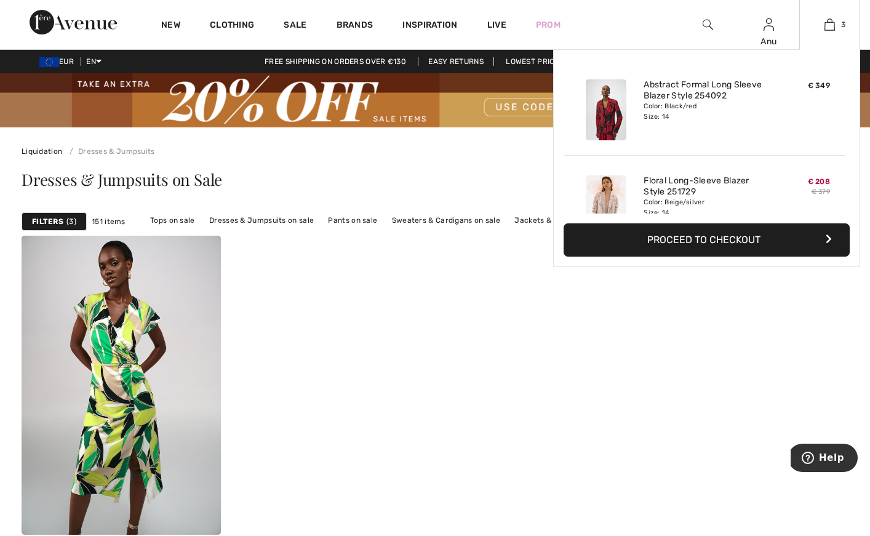
click at [681, 243] on button "Proceed to Checkout" at bounding box center [706, 239] width 286 height 33
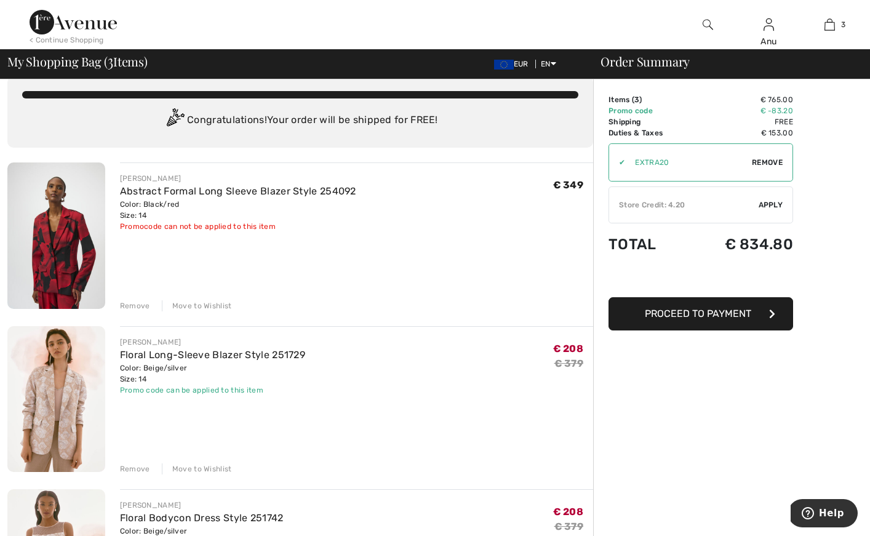
scroll to position [16, 0]
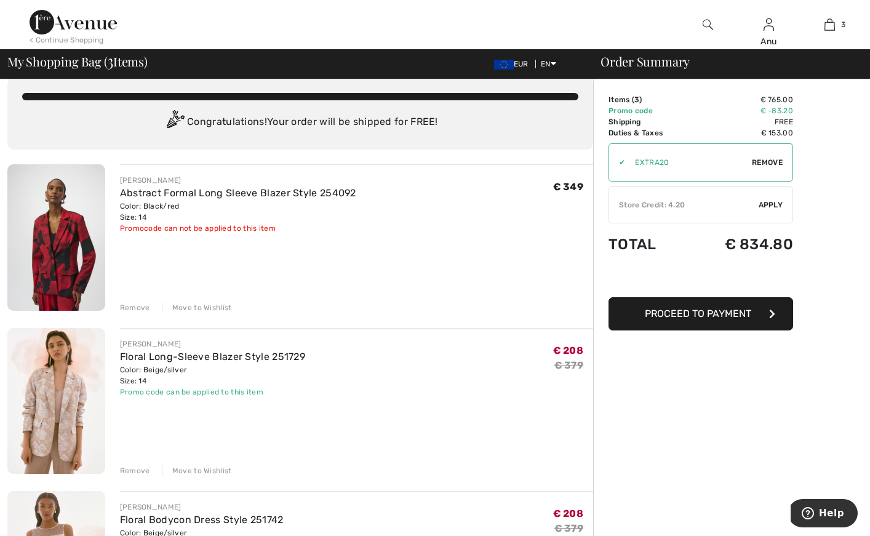
click at [130, 308] on div "Remove" at bounding box center [135, 307] width 30 height 11
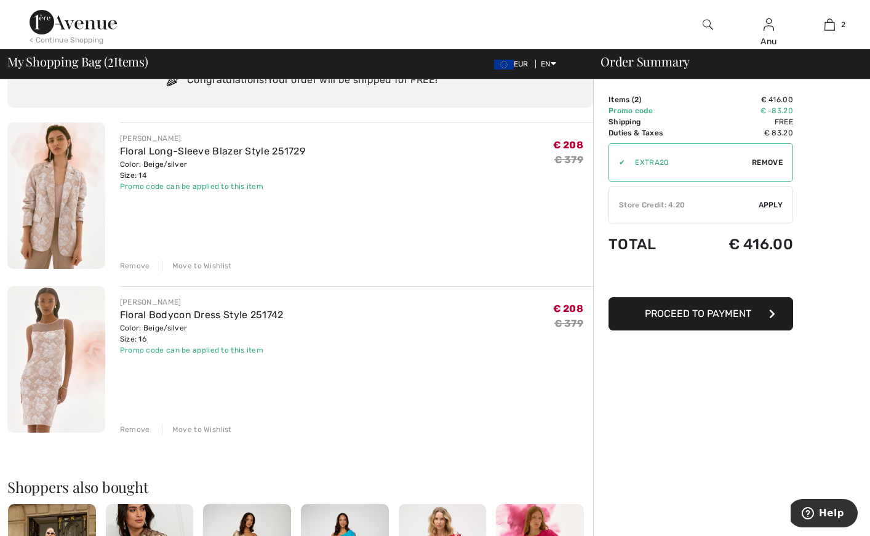
scroll to position [62, 0]
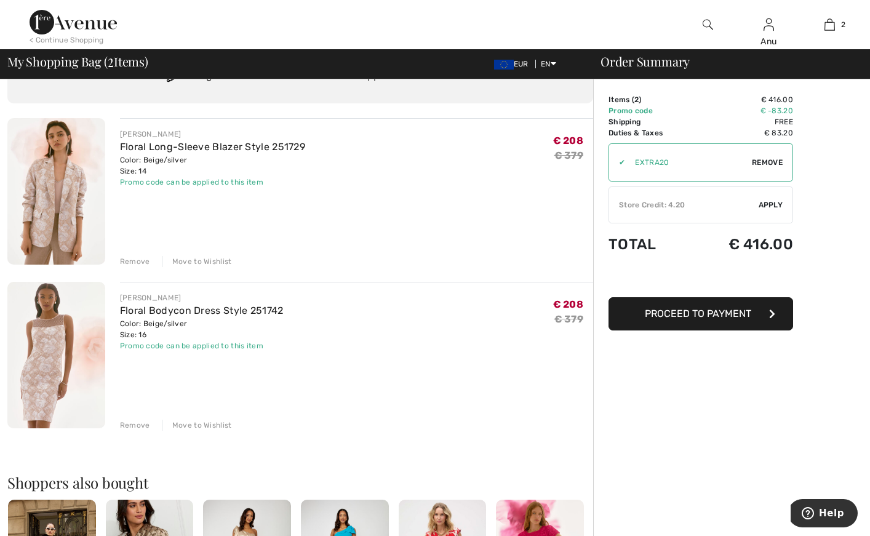
click at [47, 347] on img at bounding box center [56, 355] width 98 height 146
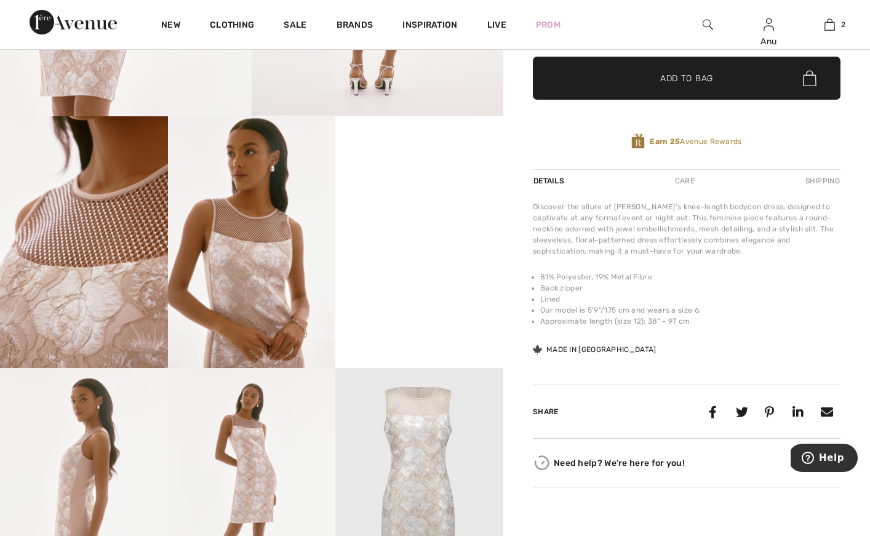
scroll to position [389, 0]
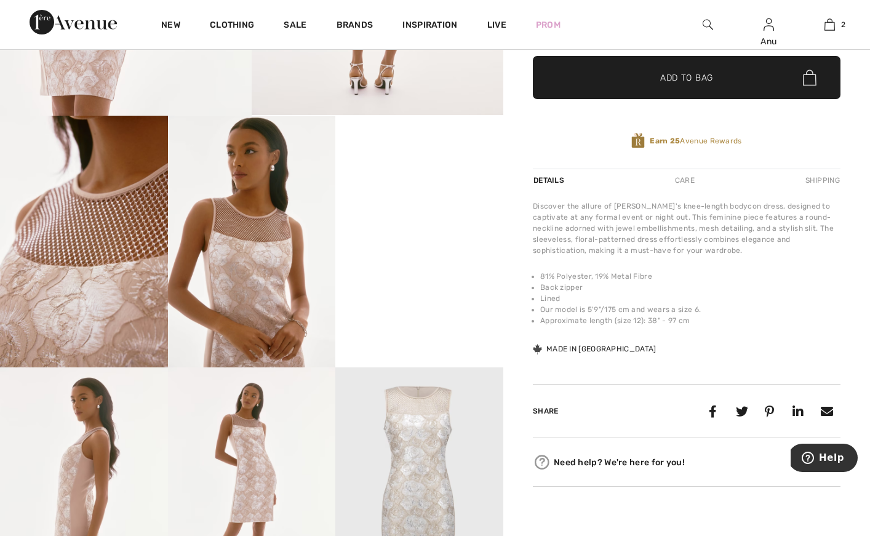
click at [57, 287] on img at bounding box center [84, 242] width 168 height 252
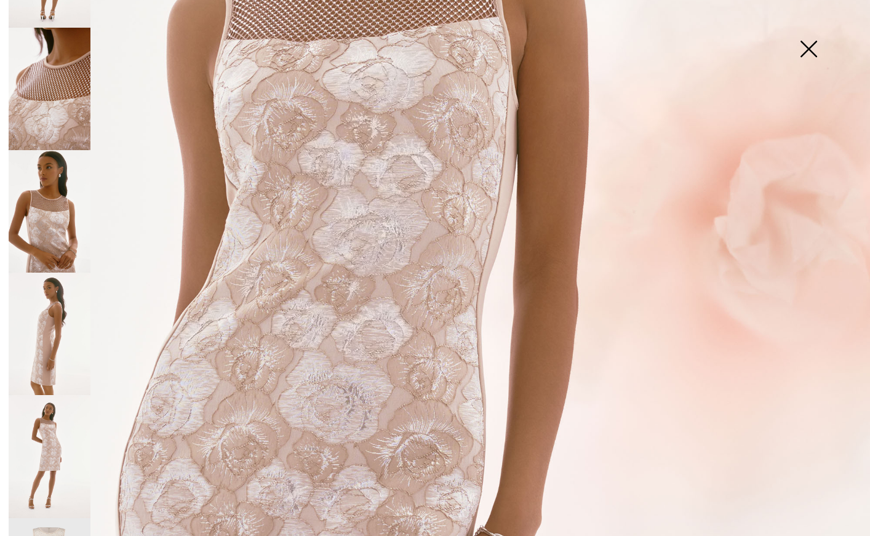
scroll to position [348, 0]
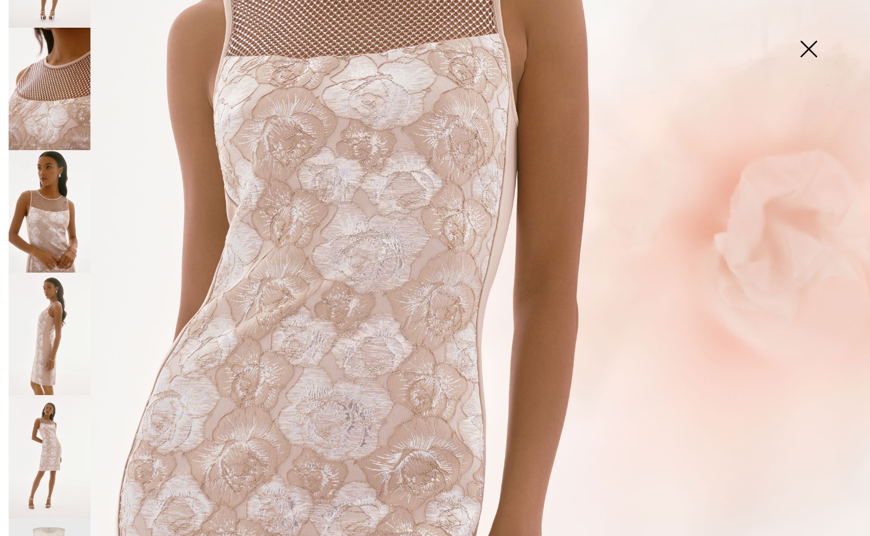
click at [52, 316] on img at bounding box center [50, 333] width 82 height 122
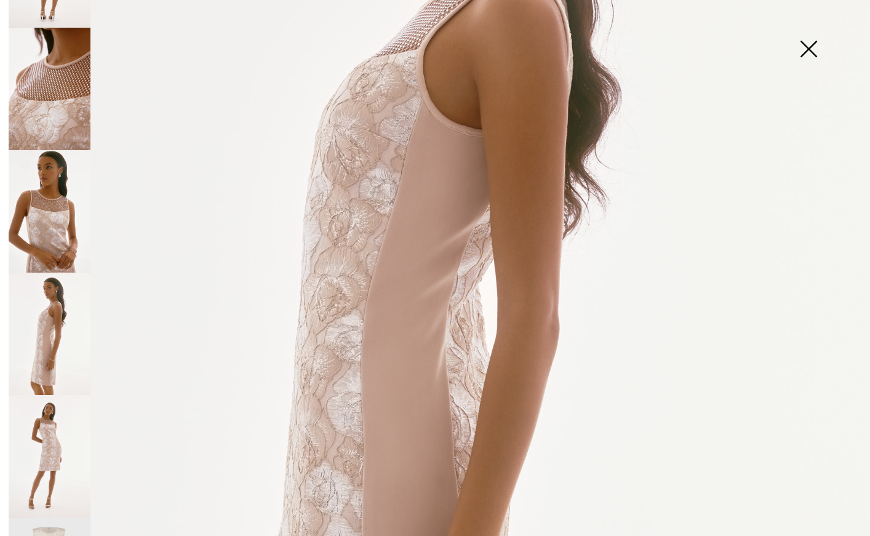
click at [48, 407] on img at bounding box center [50, 456] width 82 height 122
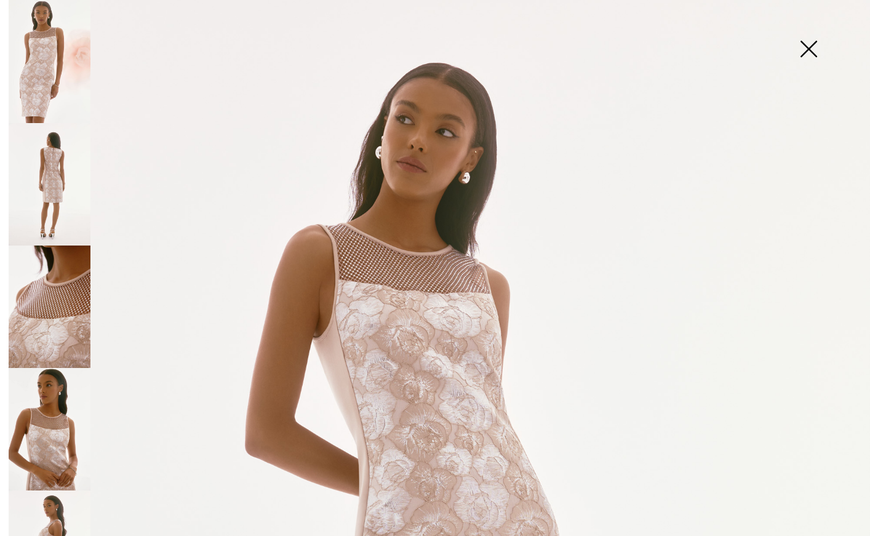
scroll to position [0, 0]
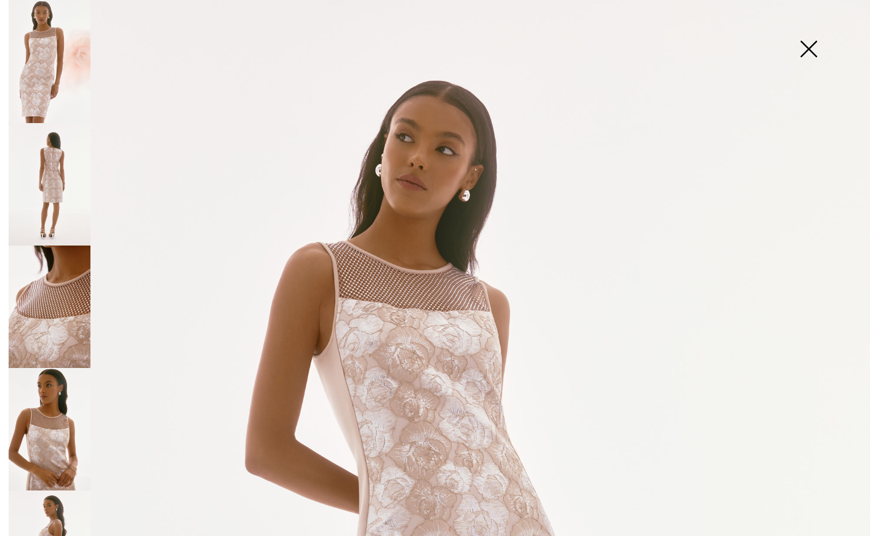
click at [804, 50] on img at bounding box center [808, 49] width 62 height 63
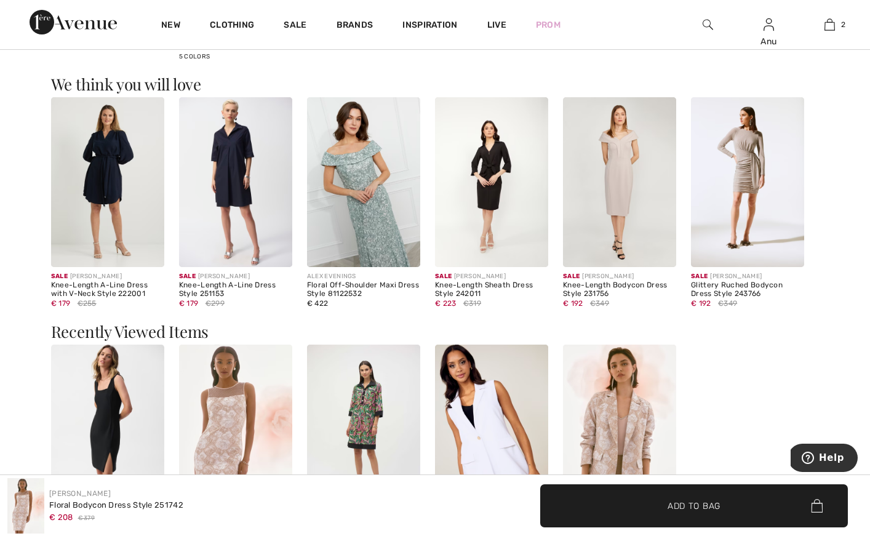
scroll to position [1205, 0]
